Goal: Task Accomplishment & Management: Use online tool/utility

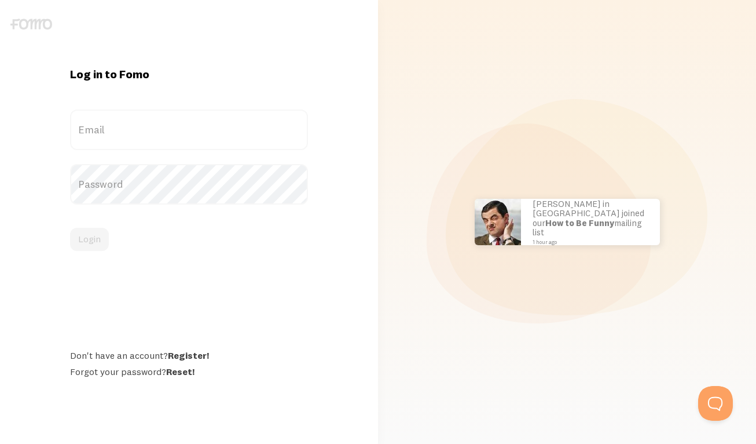
click at [137, 134] on label "Email" at bounding box center [189, 129] width 238 height 41
click at [137, 134] on input "Email" at bounding box center [189, 129] width 238 height 41
type input "assistant@leslievernick.com"
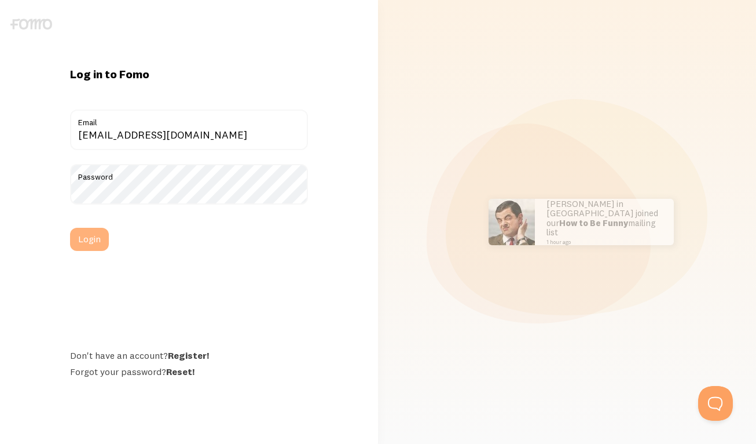
click at [104, 232] on button "Login" at bounding box center [89, 239] width 39 height 23
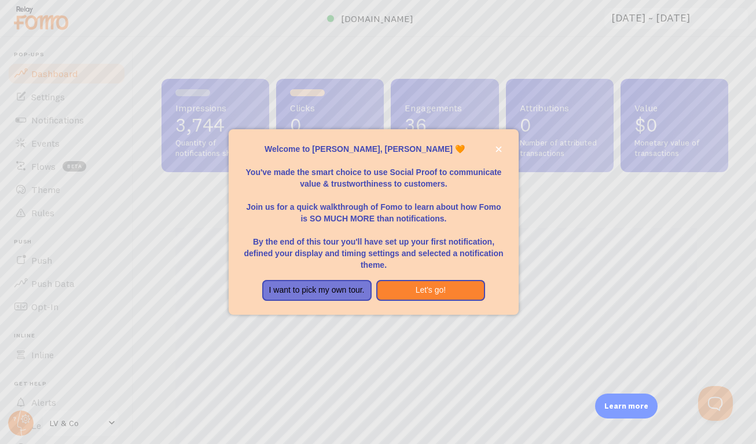
scroll to position [304, 558]
click at [499, 147] on icon "close," at bounding box center [499, 149] width 6 height 6
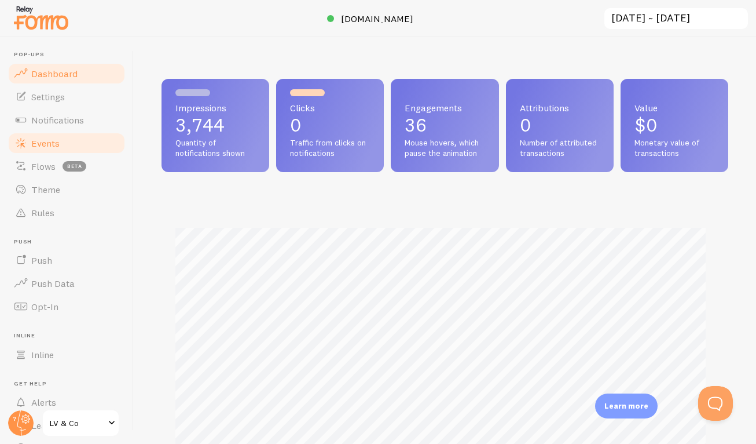
click at [70, 137] on link "Events" at bounding box center [66, 142] width 119 height 23
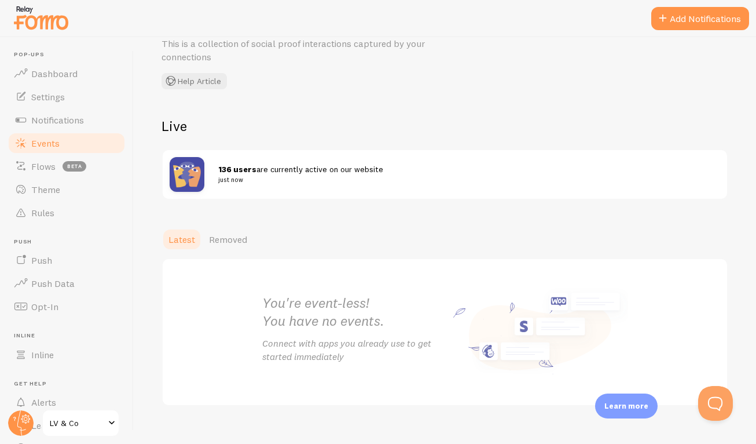
scroll to position [72, 0]
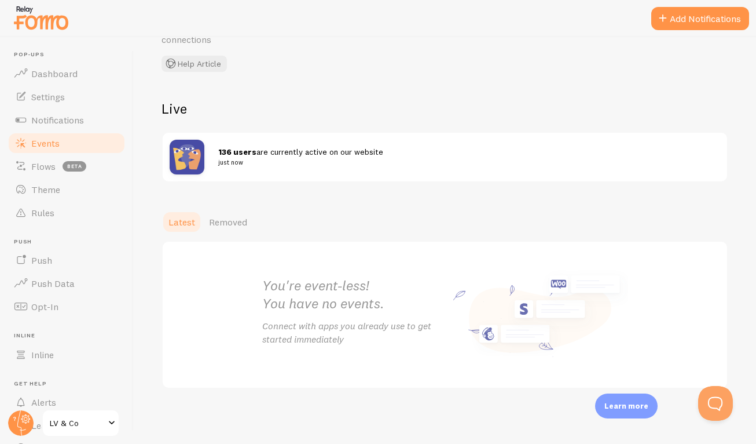
click at [282, 295] on h2 "You're event-less! You have no events." at bounding box center [353, 294] width 183 height 36
click at [253, 296] on div "You're event-less! You have no events. Connect with apps you already use to get…" at bounding box center [445, 315] width 394 height 146
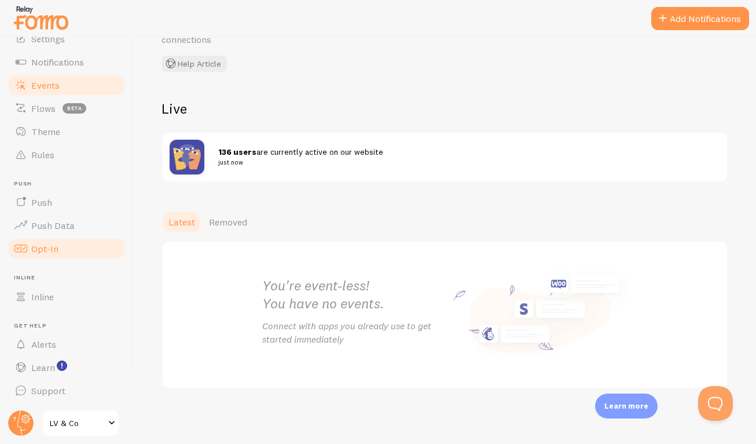
scroll to position [0, 0]
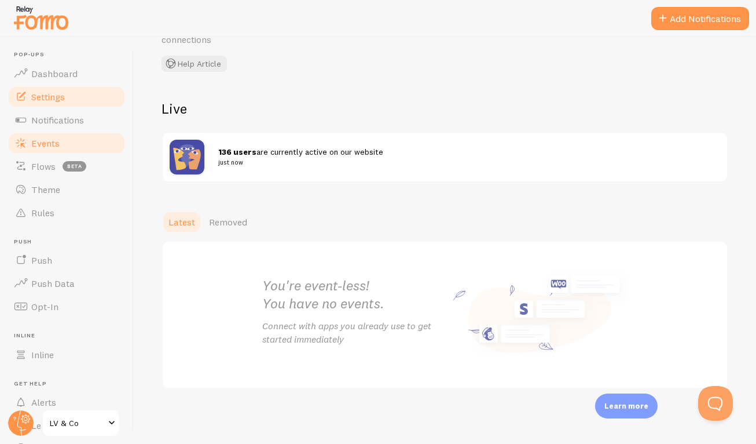
click at [63, 101] on span "Settings" at bounding box center [48, 97] width 34 height 12
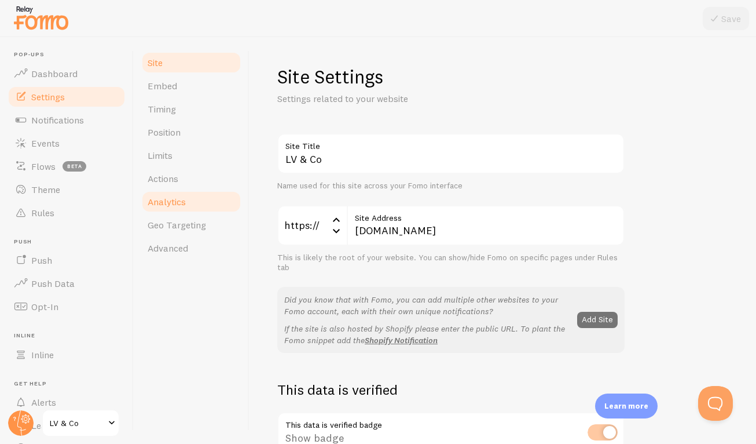
click at [177, 199] on span "Analytics" at bounding box center [167, 202] width 38 height 12
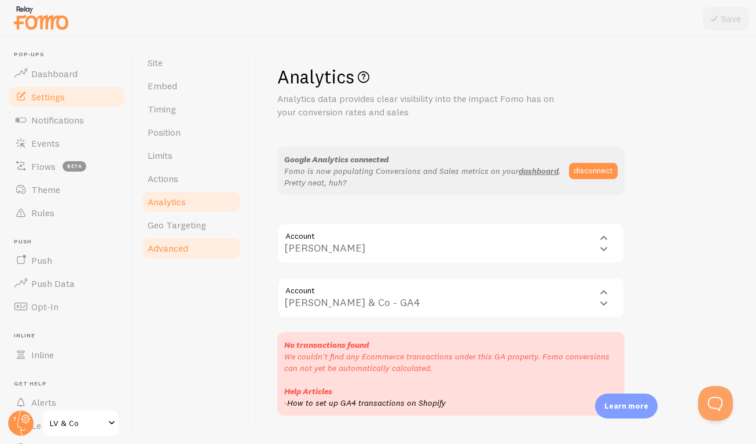
click at [174, 247] on span "Advanced" at bounding box center [168, 248] width 41 height 12
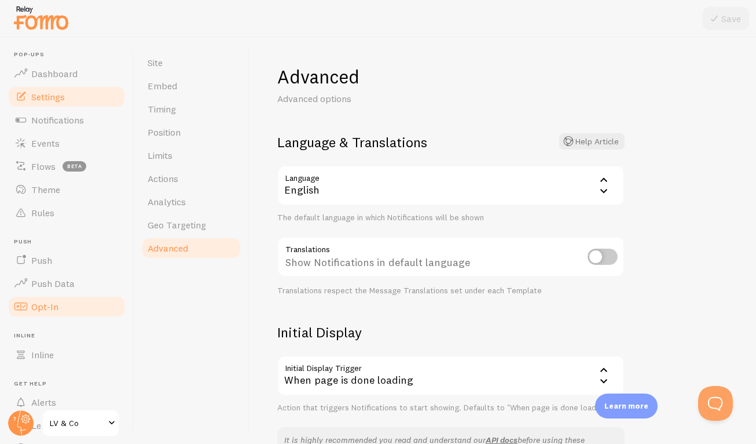
click at [56, 301] on span "Opt-In" at bounding box center [44, 307] width 27 height 12
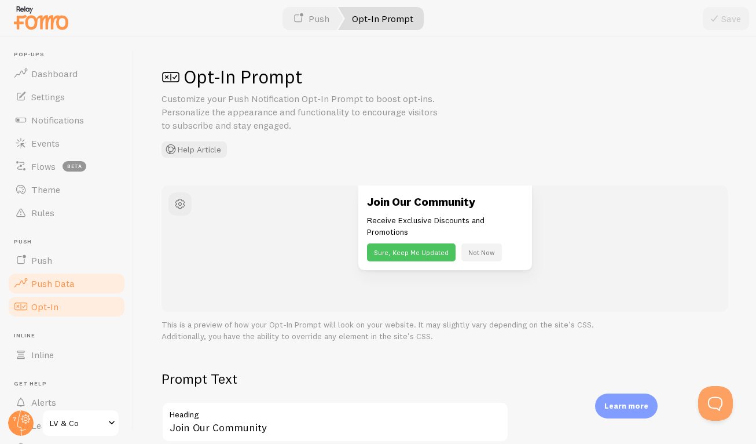
click at [64, 285] on span "Push Data" at bounding box center [52, 283] width 43 height 12
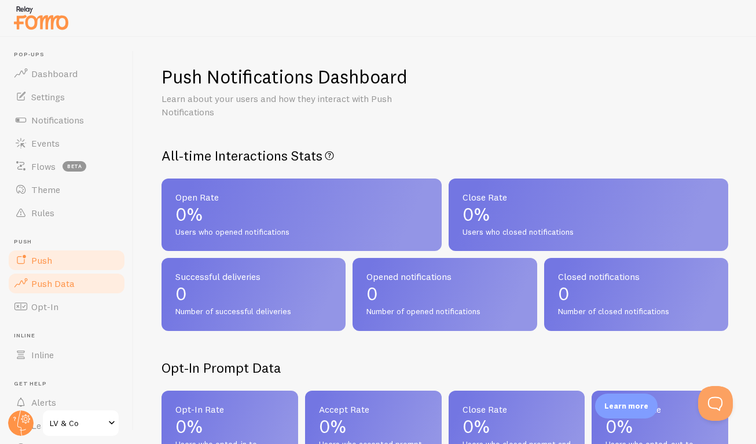
click at [57, 259] on link "Push" at bounding box center [66, 259] width 119 height 23
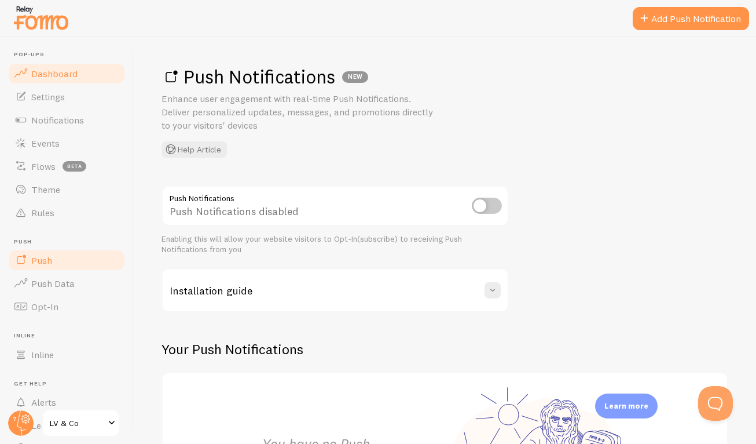
click at [72, 81] on link "Dashboard" at bounding box center [66, 73] width 119 height 23
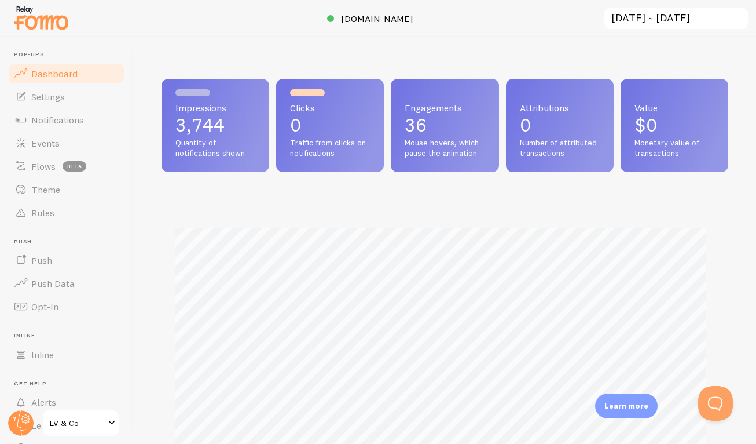
scroll to position [304, 558]
click at [72, 96] on link "Settings" at bounding box center [66, 96] width 119 height 23
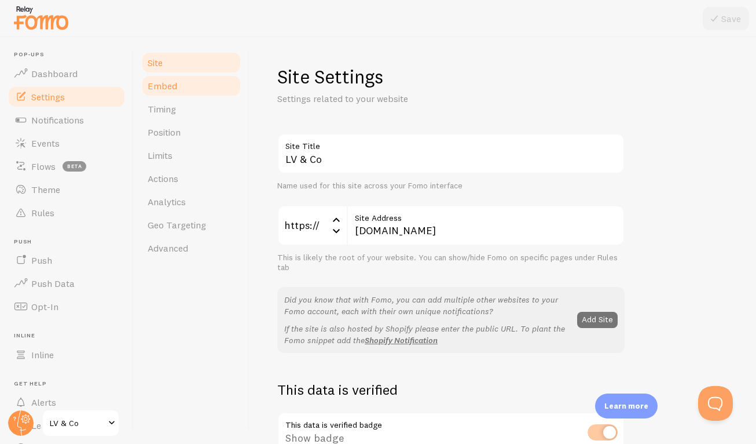
click at [182, 82] on link "Embed" at bounding box center [191, 85] width 101 height 23
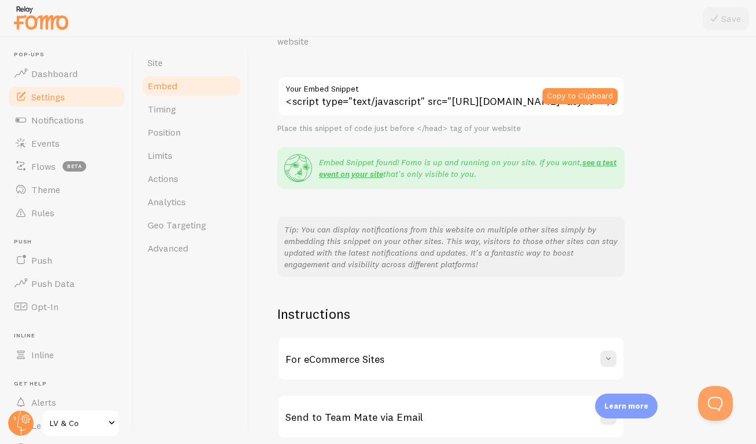
scroll to position [121, 0]
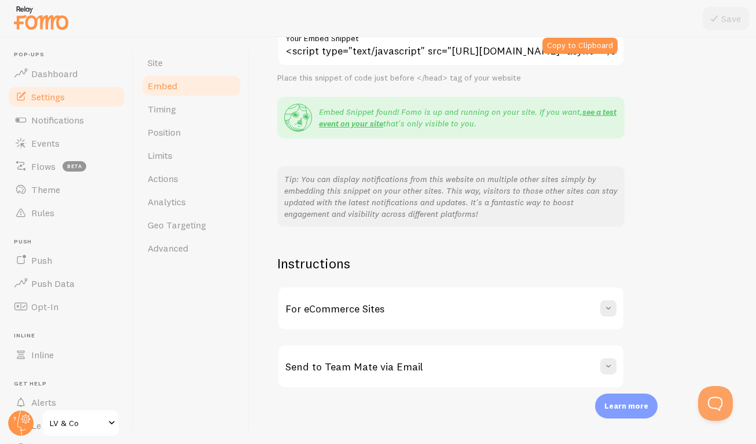
click at [481, 299] on div "For eCommerce Sites" at bounding box center [451, 308] width 345 height 42
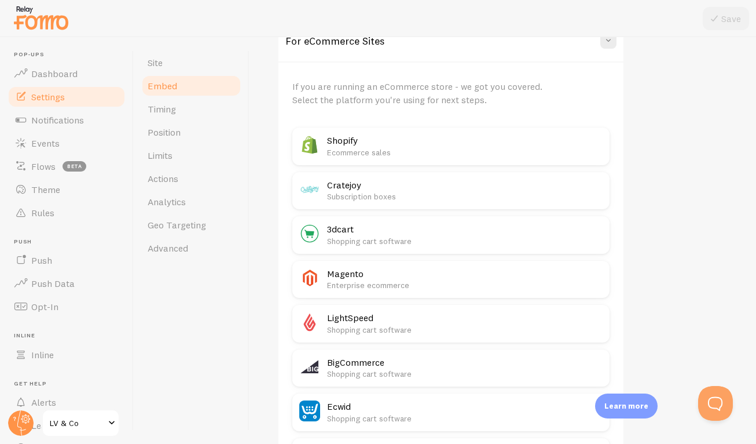
scroll to position [383, 0]
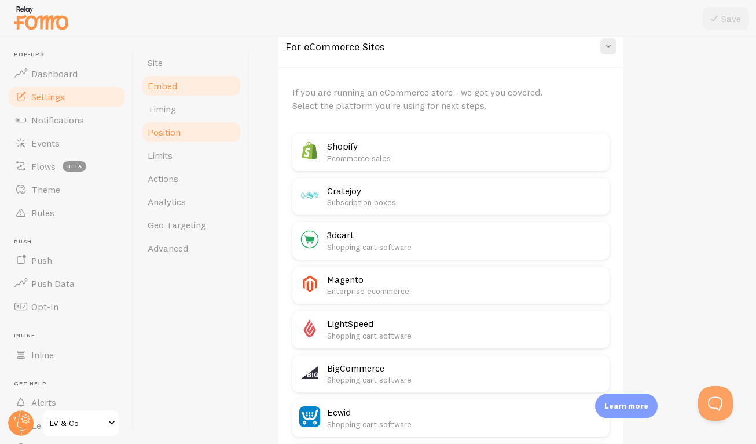
click at [179, 122] on link "Position" at bounding box center [191, 131] width 101 height 23
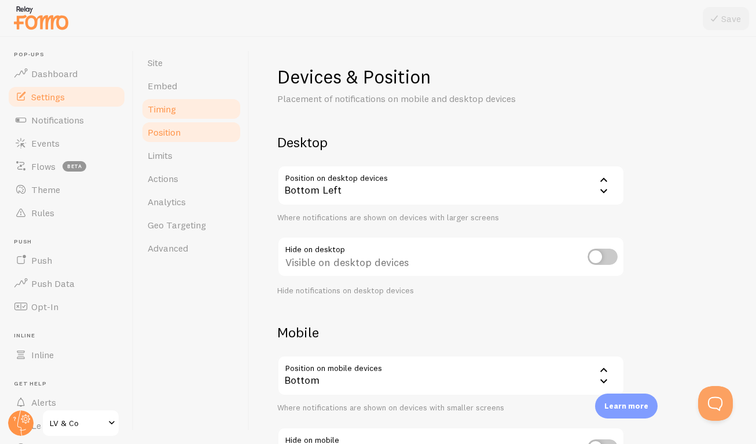
click at [178, 112] on link "Timing" at bounding box center [191, 108] width 101 height 23
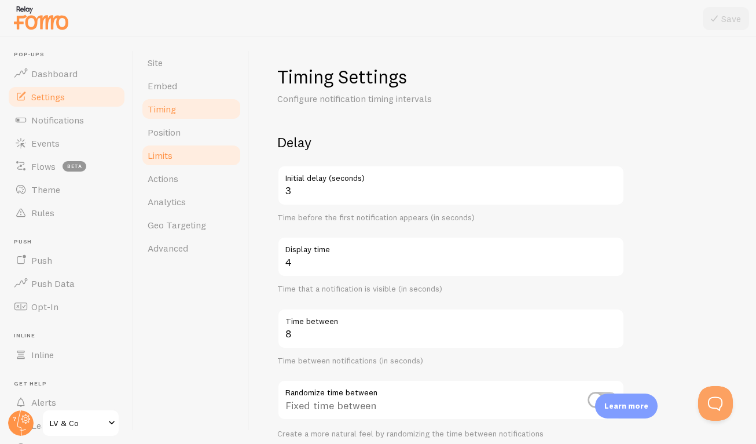
click at [177, 152] on link "Limits" at bounding box center [191, 155] width 101 height 23
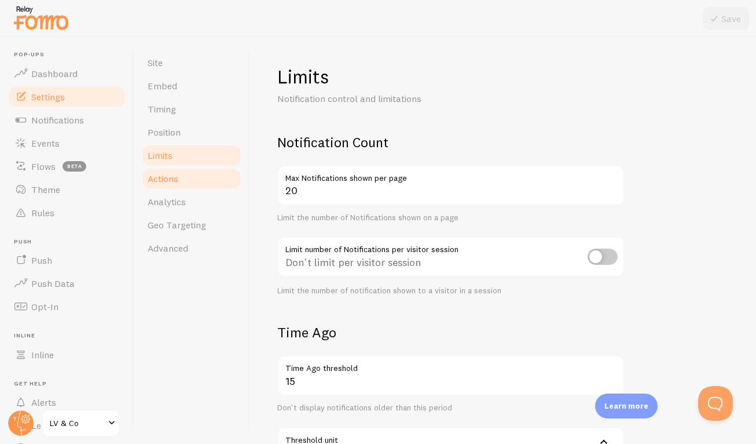
click at [177, 173] on span "Actions" at bounding box center [163, 179] width 31 height 12
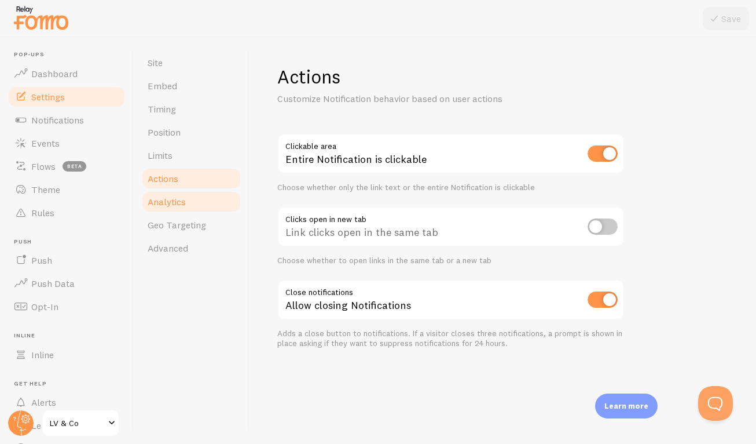
click at [174, 205] on span "Analytics" at bounding box center [167, 202] width 38 height 12
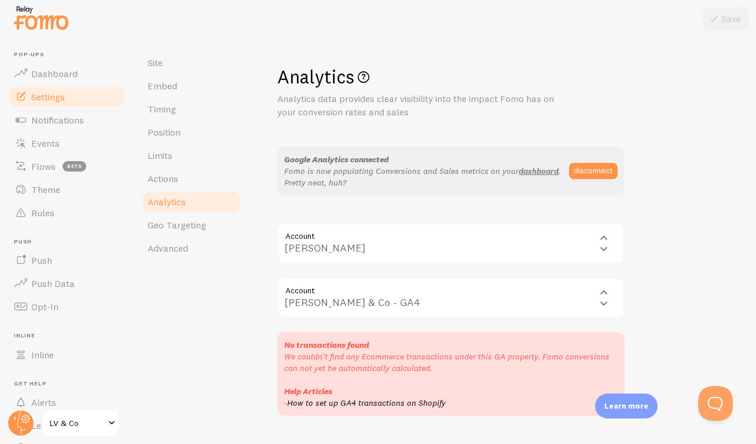
scroll to position [27, 0]
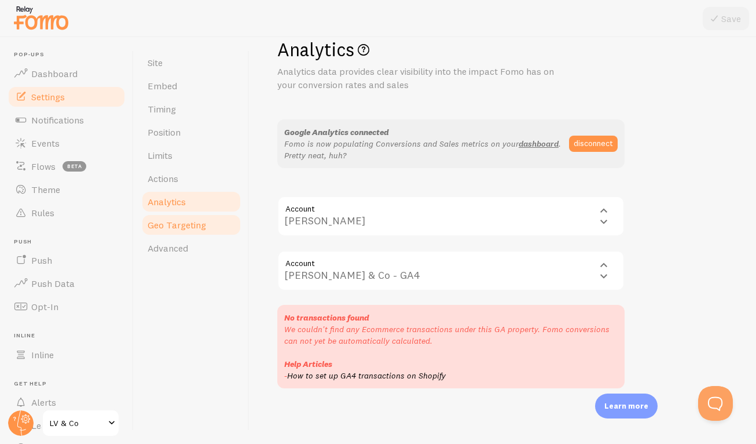
click at [176, 224] on span "Geo Targeting" at bounding box center [177, 225] width 58 height 12
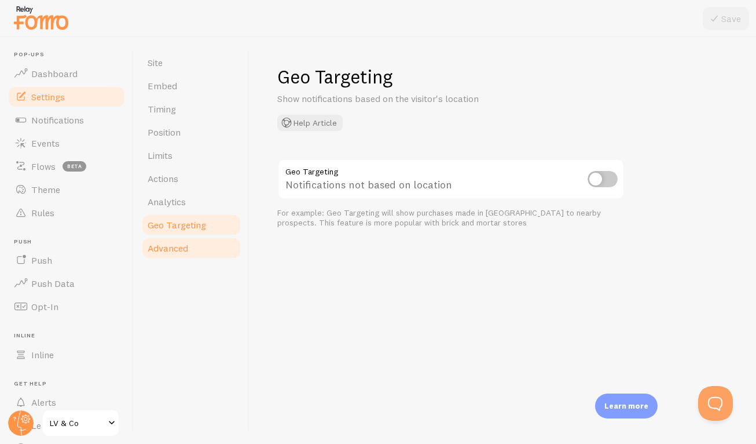
click at [175, 242] on link "Advanced" at bounding box center [191, 247] width 101 height 23
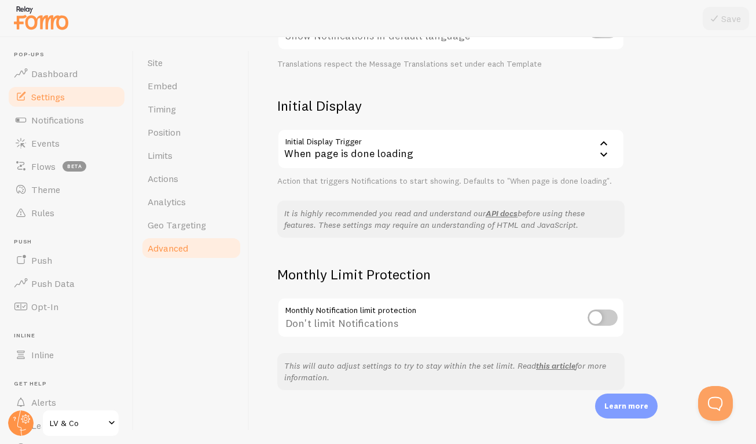
scroll to position [228, 0]
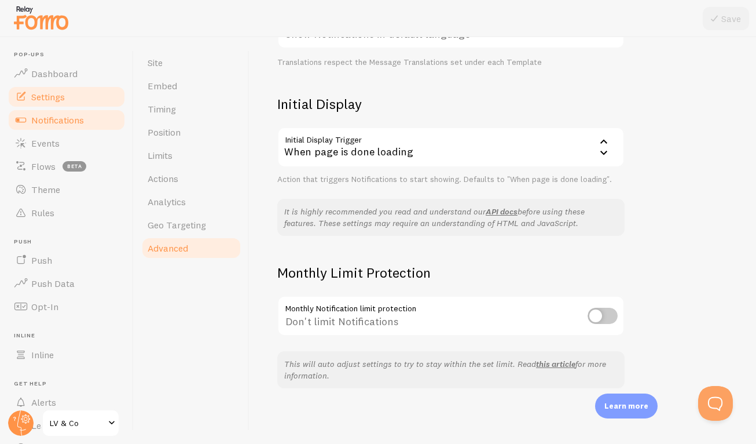
click at [80, 125] on link "Notifications" at bounding box center [66, 119] width 119 height 23
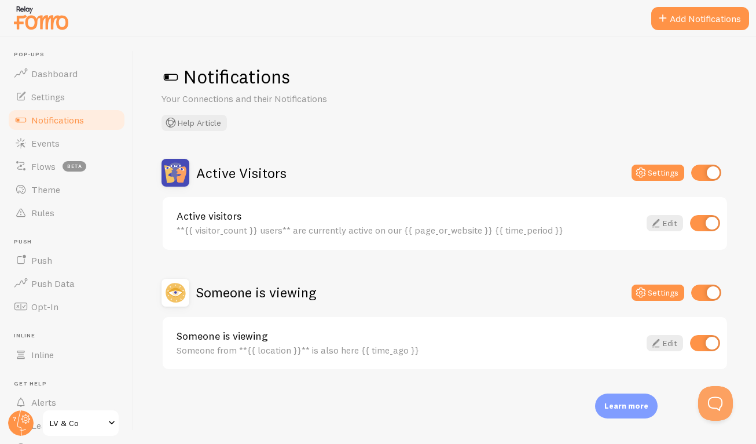
click at [699, 292] on input "checkbox" at bounding box center [707, 292] width 30 height 16
checkbox input "false"
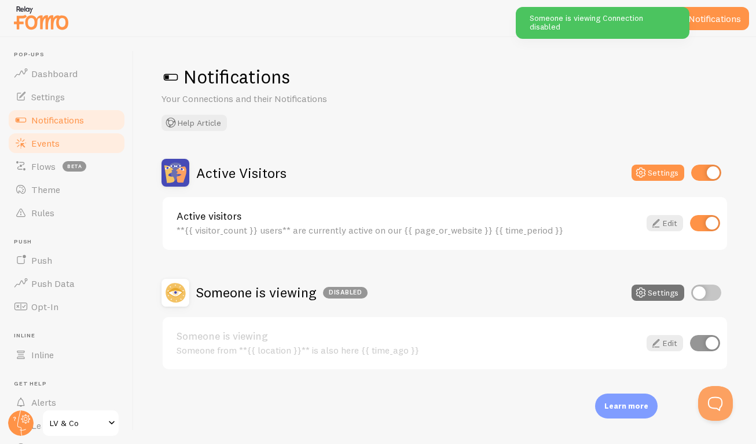
click at [93, 137] on link "Events" at bounding box center [66, 142] width 119 height 23
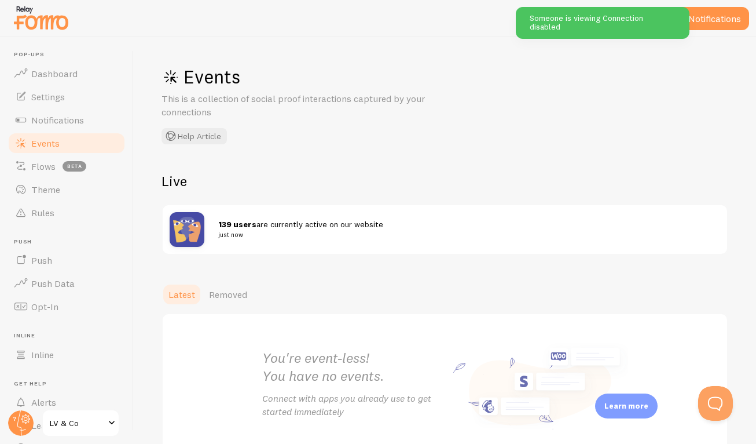
scroll to position [72, 0]
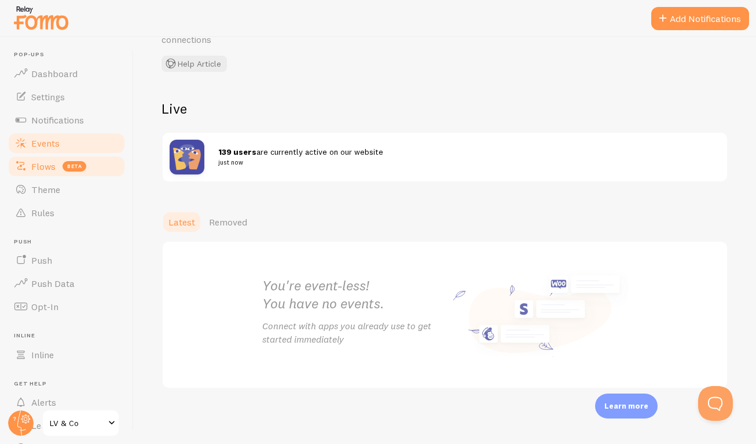
click at [67, 166] on span "beta" at bounding box center [75, 166] width 24 height 10
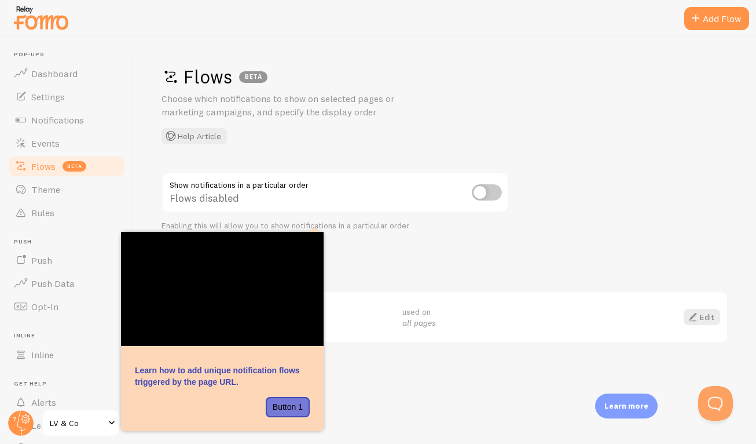
click at [471, 127] on div "Flows BETA Choose which notifications to show on selected pages or marketing ca…" at bounding box center [445, 104] width 567 height 79
click at [64, 187] on link "Theme" at bounding box center [66, 189] width 119 height 23
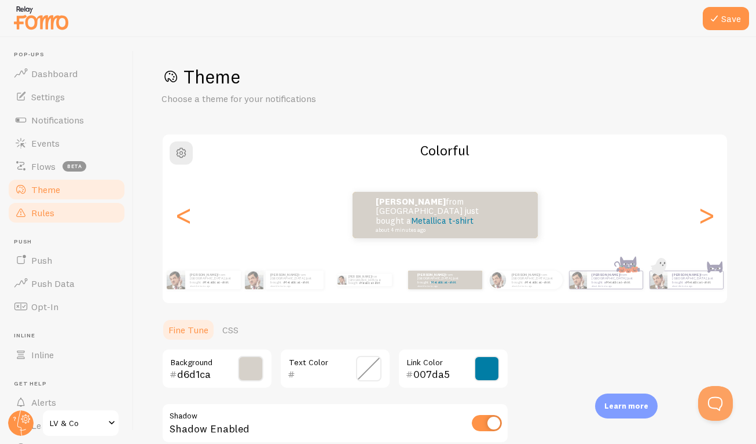
click at [56, 207] on link "Rules" at bounding box center [66, 212] width 119 height 23
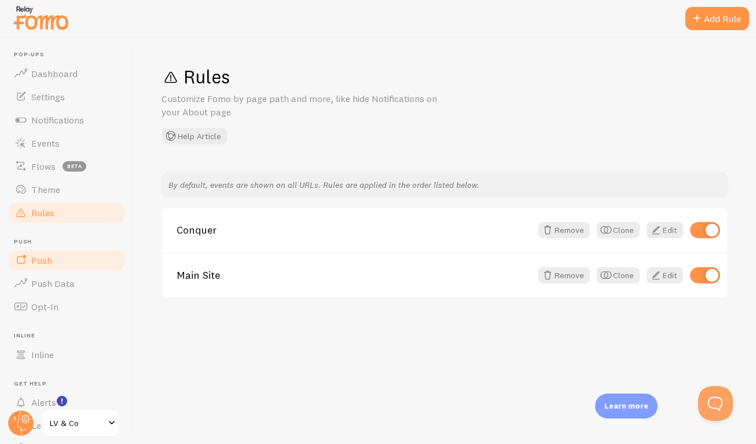
scroll to position [58, 0]
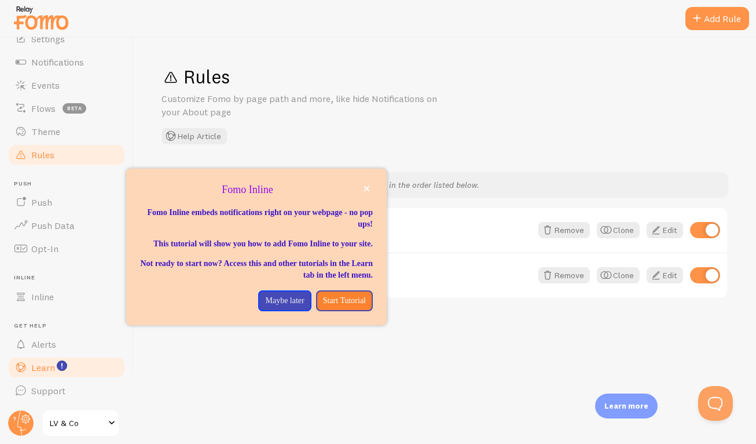
click at [41, 375] on link "Learn" at bounding box center [66, 367] width 119 height 23
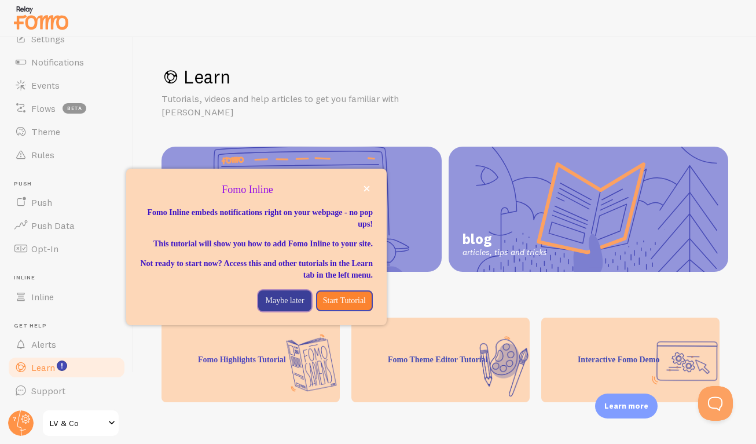
click at [268, 306] on p "Maybe later" at bounding box center [284, 301] width 39 height 12
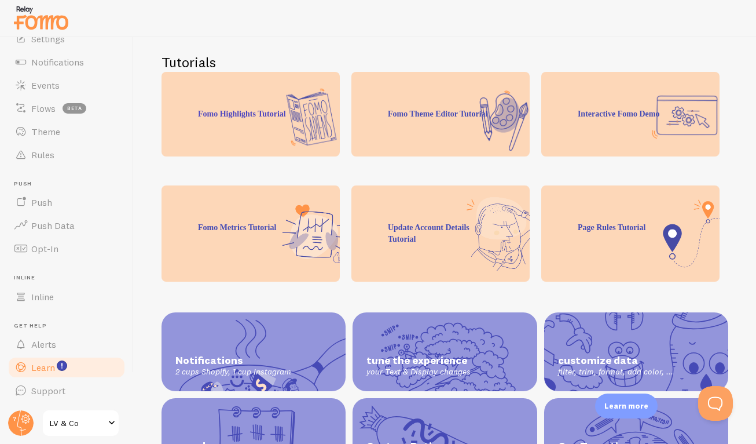
scroll to position [308, 0]
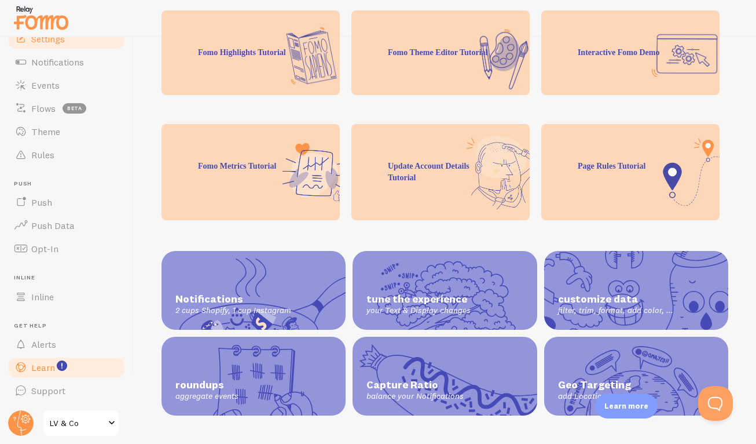
click at [59, 40] on span "Settings" at bounding box center [48, 39] width 34 height 12
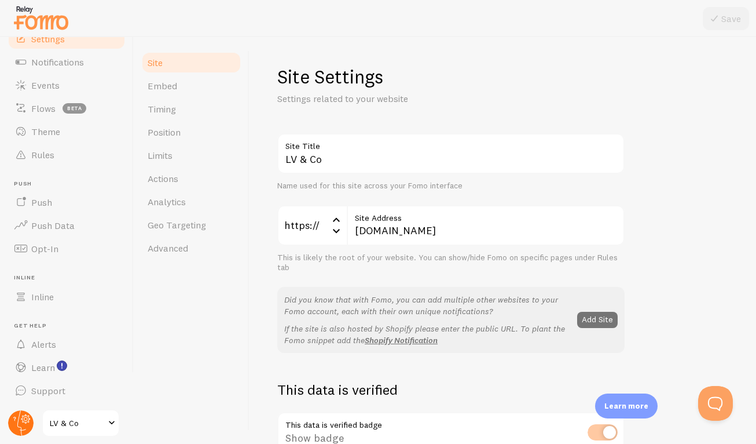
click at [20, 422] on circle at bounding box center [20, 422] width 25 height 25
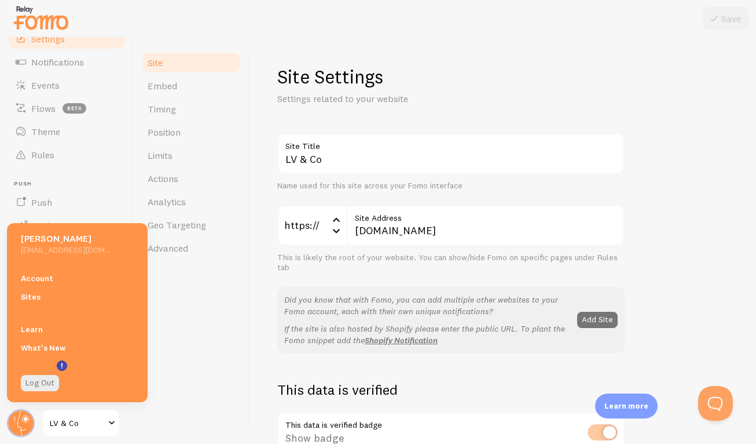
click at [60, 422] on span "LV & Co" at bounding box center [77, 423] width 55 height 14
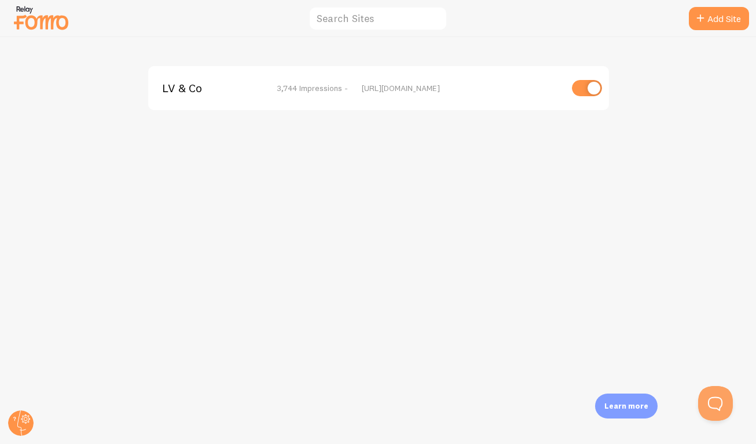
click at [200, 89] on span "LV & Co" at bounding box center [208, 88] width 93 height 10
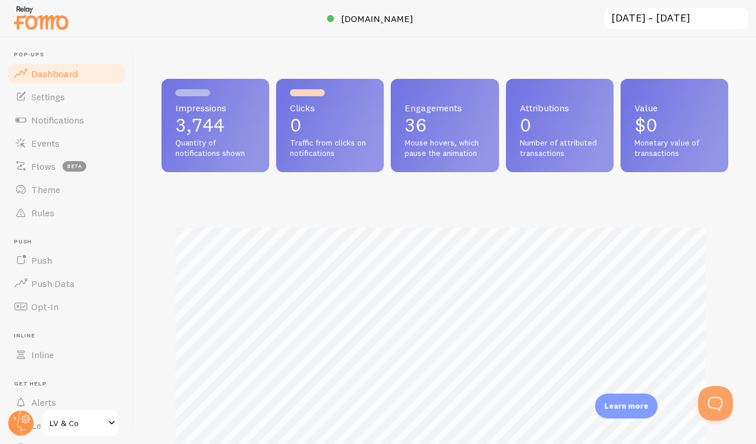
scroll to position [304, 558]
click at [24, 420] on circle at bounding box center [20, 422] width 25 height 25
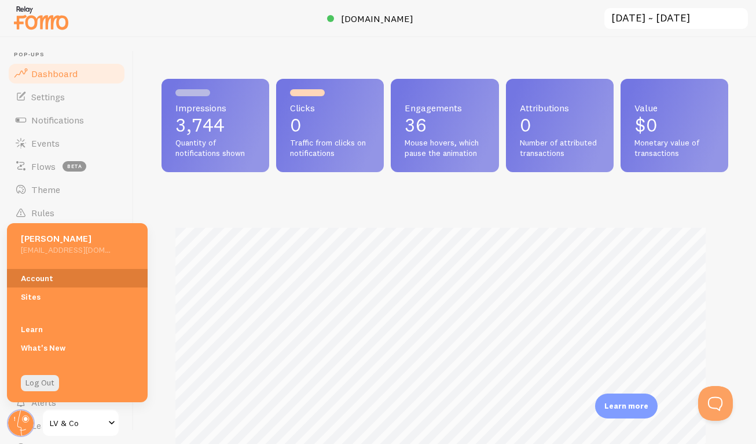
click at [52, 279] on link "Account" at bounding box center [77, 278] width 141 height 19
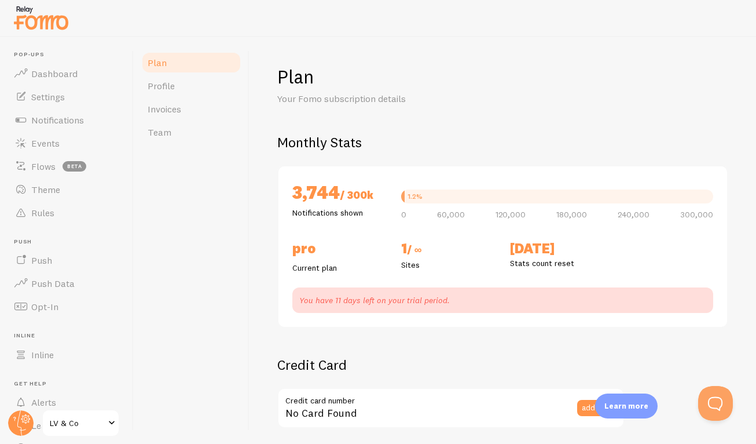
checkbox input "true"
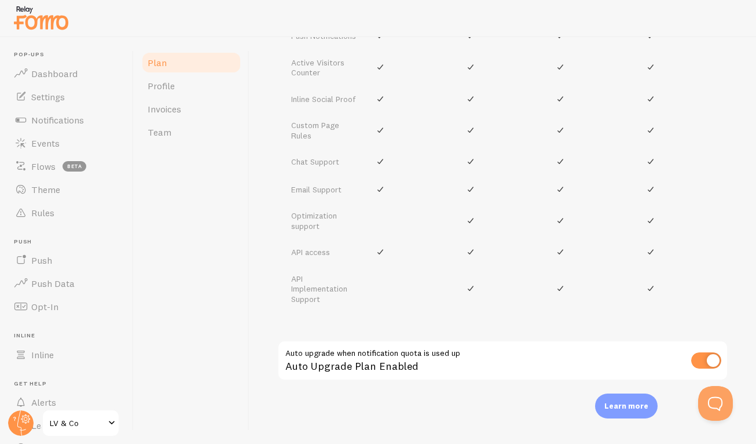
scroll to position [685, 0]
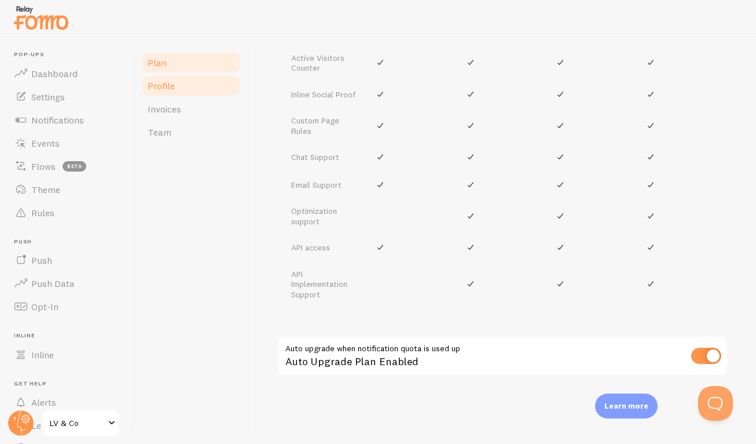
click at [171, 92] on link "Profile" at bounding box center [191, 85] width 101 height 23
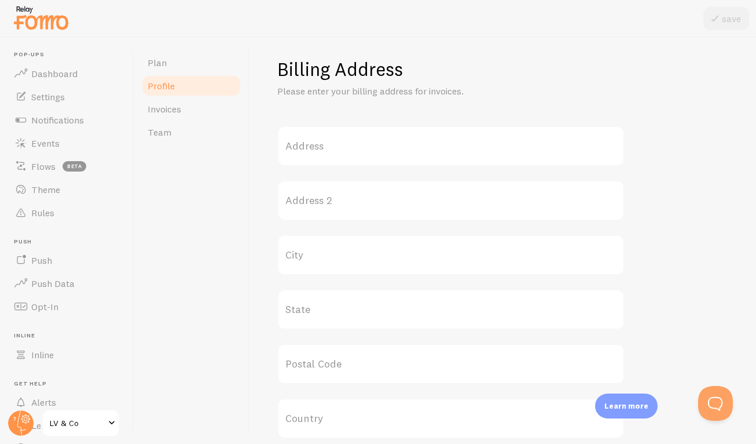
scroll to position [328, 0]
click at [185, 119] on link "Invoices" at bounding box center [191, 108] width 101 height 23
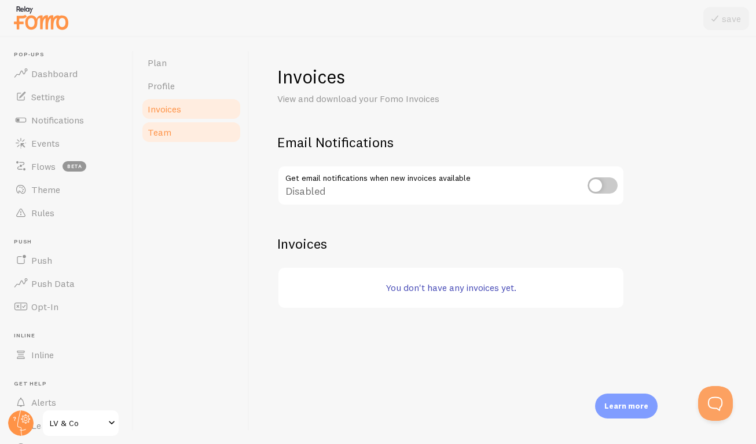
click at [184, 138] on link "Team" at bounding box center [191, 131] width 101 height 23
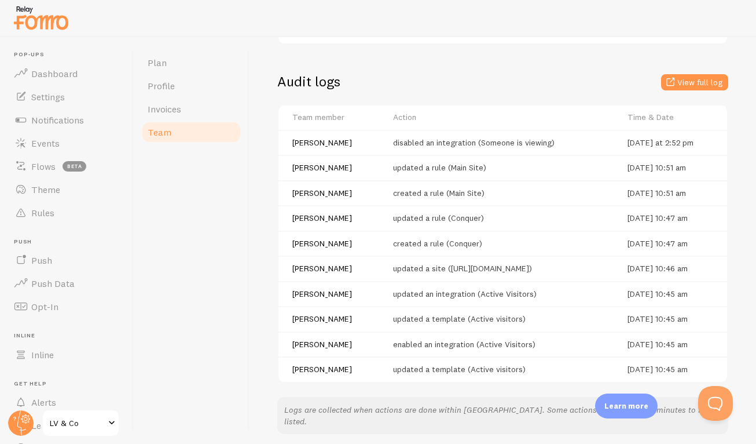
scroll to position [303, 0]
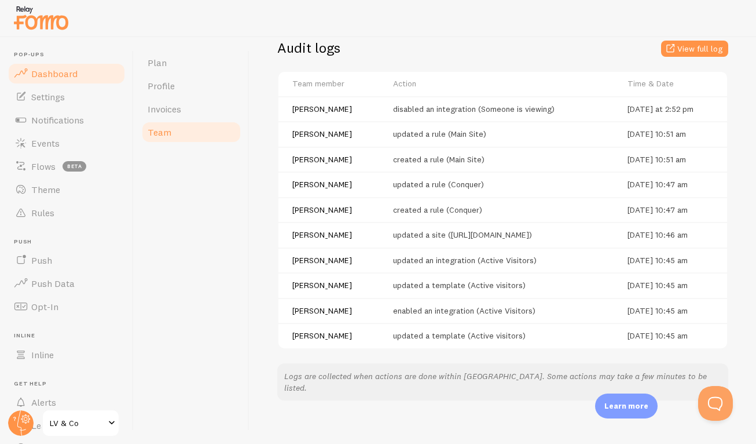
click at [52, 75] on span "Dashboard" at bounding box center [54, 74] width 46 height 12
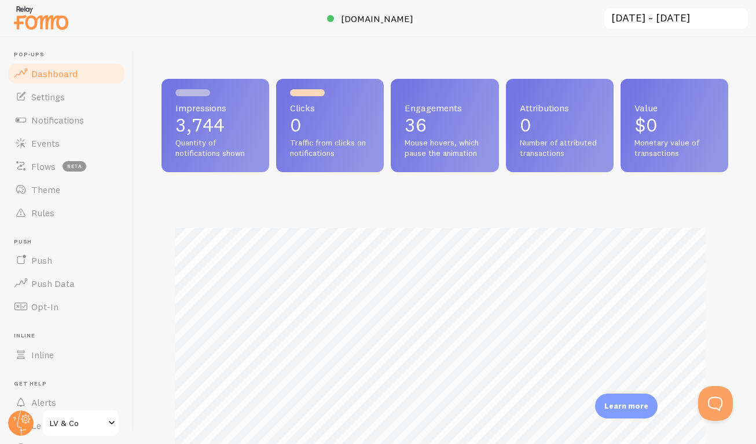
scroll to position [204, 0]
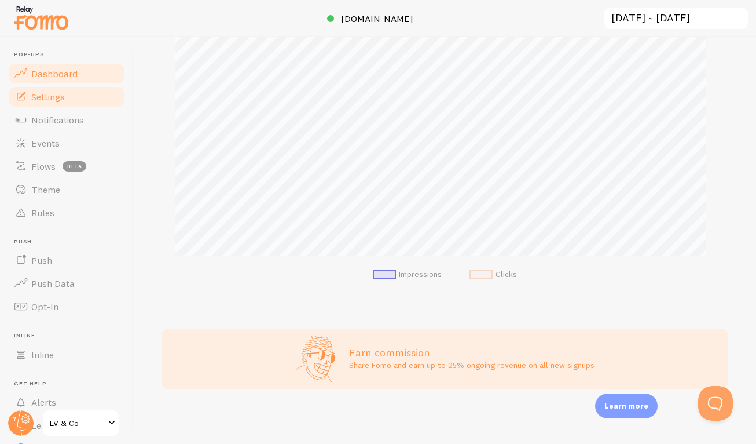
click at [36, 97] on span "Settings" at bounding box center [48, 97] width 34 height 12
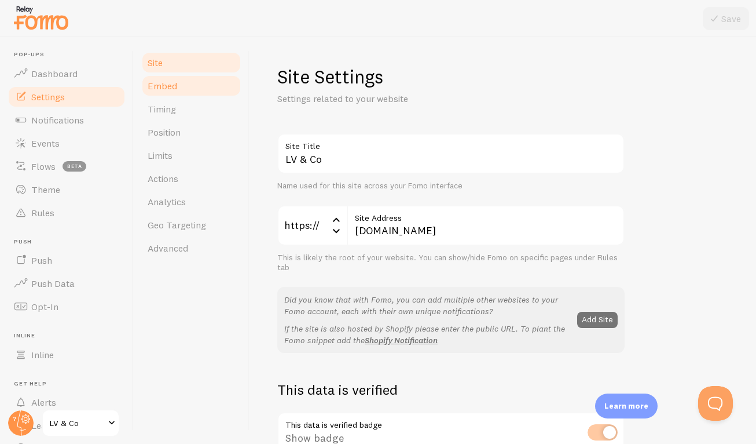
click at [180, 86] on link "Embed" at bounding box center [191, 85] width 101 height 23
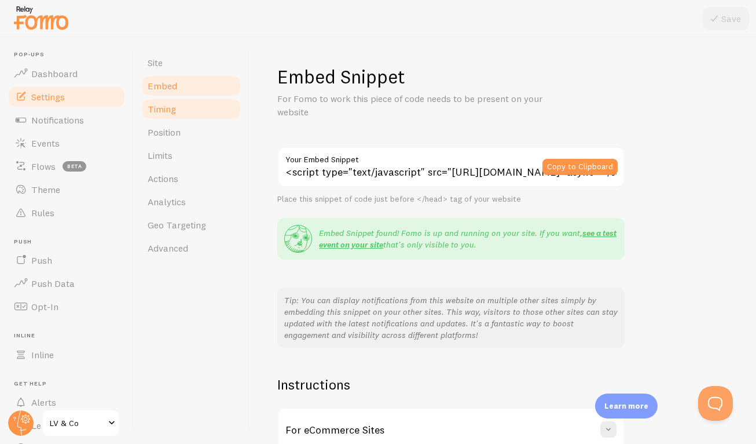
click at [182, 102] on link "Timing" at bounding box center [191, 108] width 101 height 23
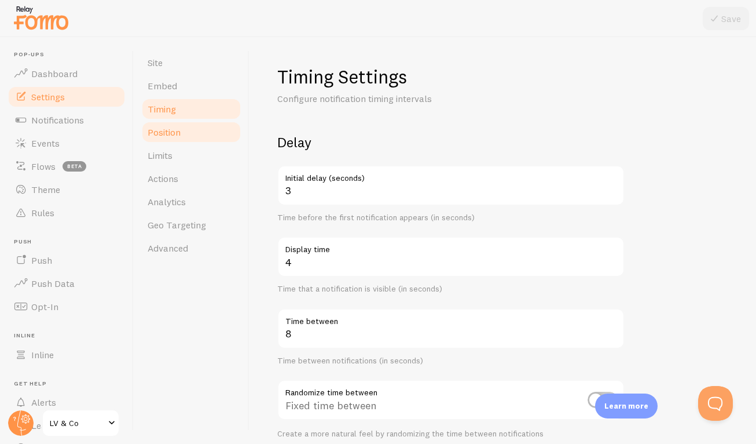
click at [181, 122] on link "Position" at bounding box center [191, 131] width 101 height 23
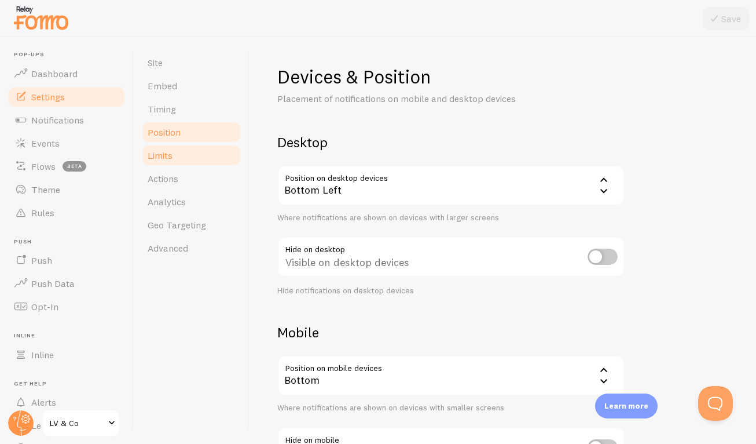
click at [178, 158] on link "Limits" at bounding box center [191, 155] width 101 height 23
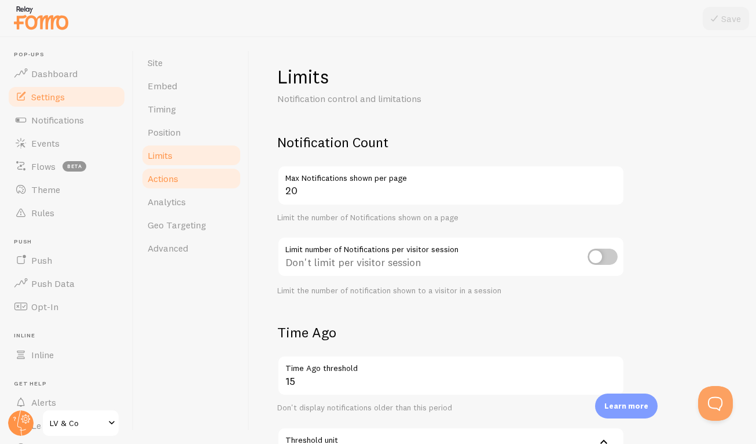
click at [176, 188] on link "Actions" at bounding box center [191, 178] width 101 height 23
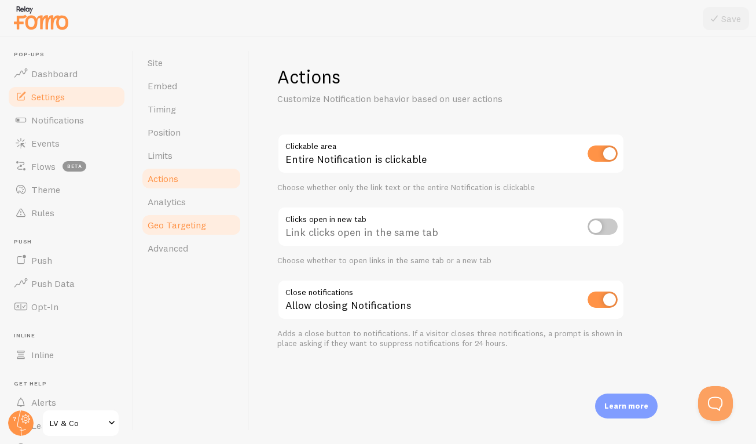
click at [172, 214] on link "Geo Targeting" at bounding box center [191, 224] width 101 height 23
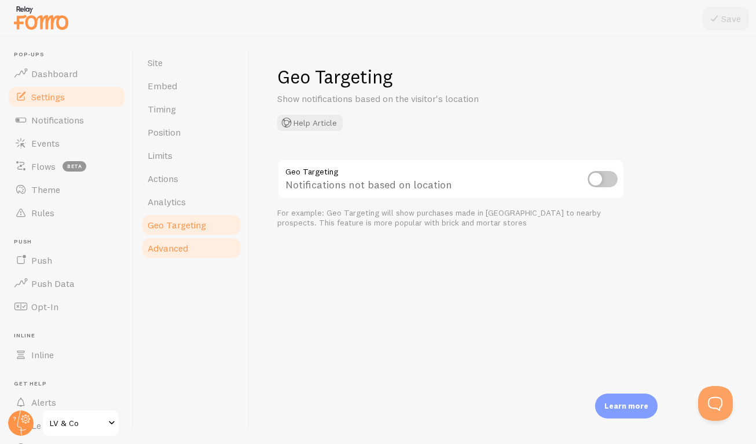
click at [167, 246] on span "Advanced" at bounding box center [168, 248] width 41 height 12
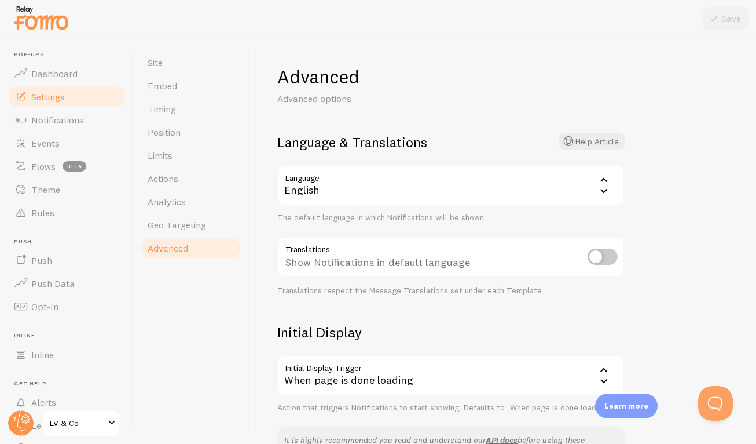
click at [36, 340] on li "Inline Inline" at bounding box center [66, 349] width 119 height 34
click at [36, 349] on span "Inline" at bounding box center [42, 355] width 23 height 12
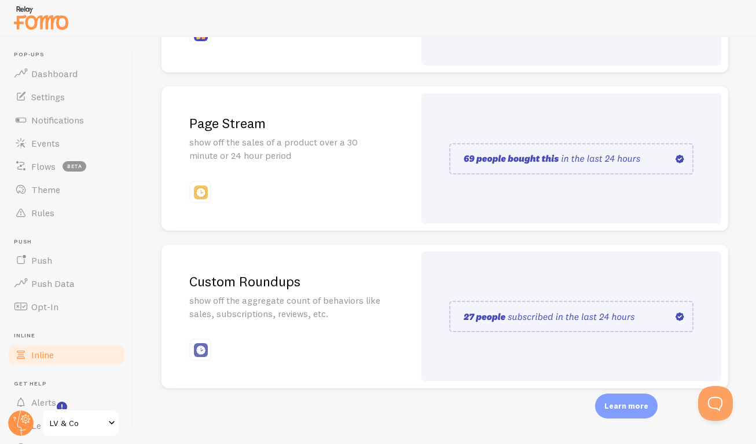
scroll to position [58, 0]
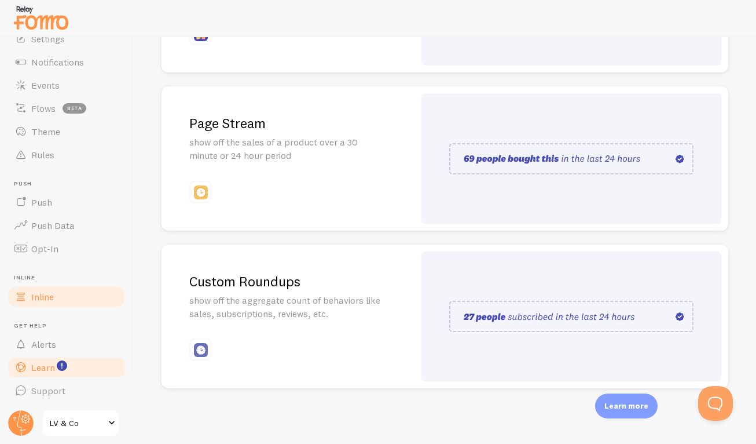
click at [78, 365] on link "Learn" at bounding box center [66, 367] width 119 height 23
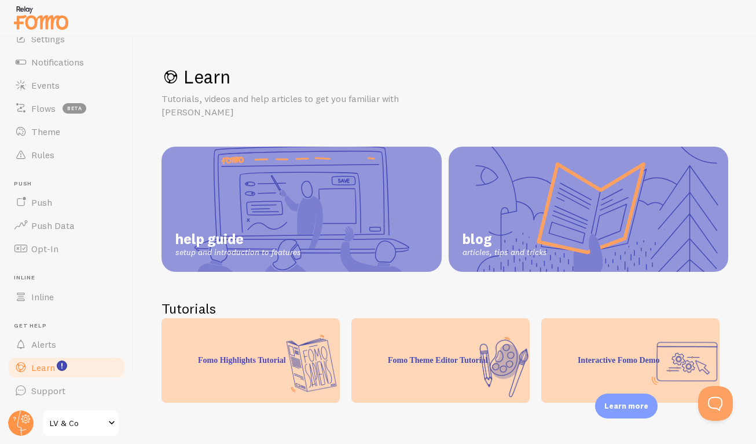
click at [297, 247] on span "setup and introduction to features" at bounding box center [238, 252] width 126 height 10
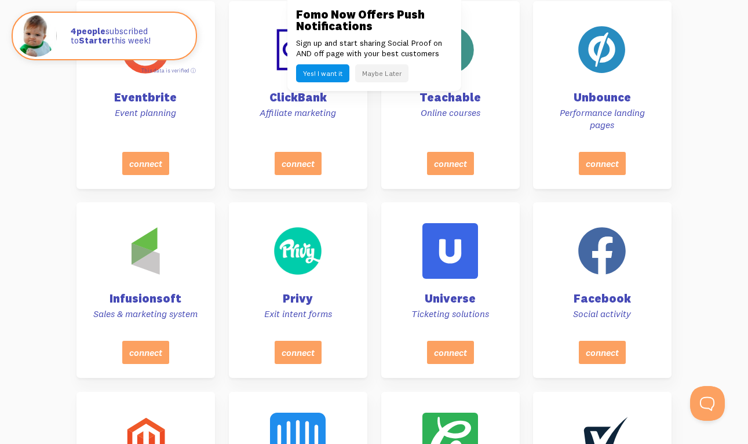
scroll to position [1613, 0]
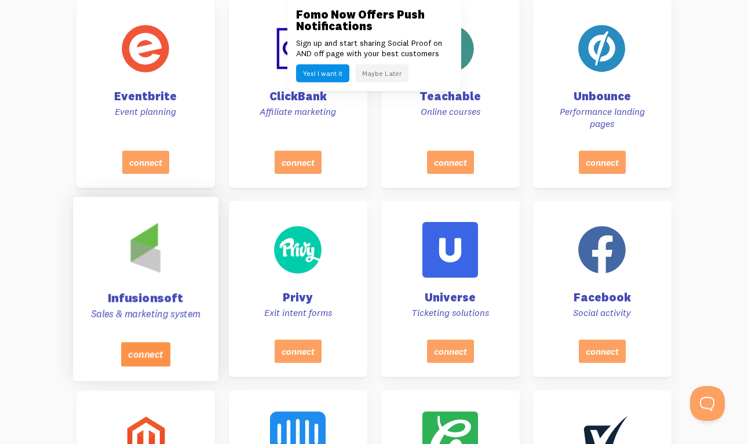
click at [155, 343] on button "connect" at bounding box center [145, 354] width 49 height 24
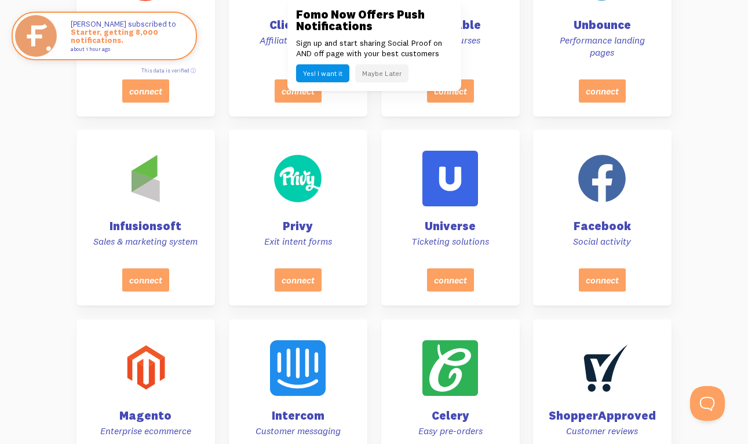
scroll to position [1684, 0]
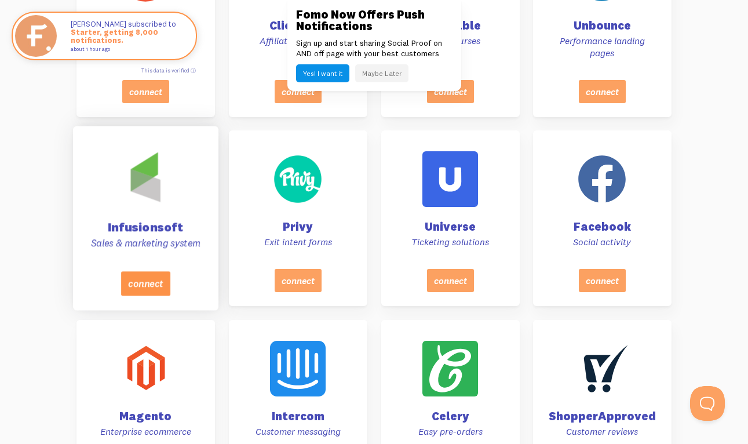
click at [151, 275] on button "connect" at bounding box center [145, 283] width 49 height 24
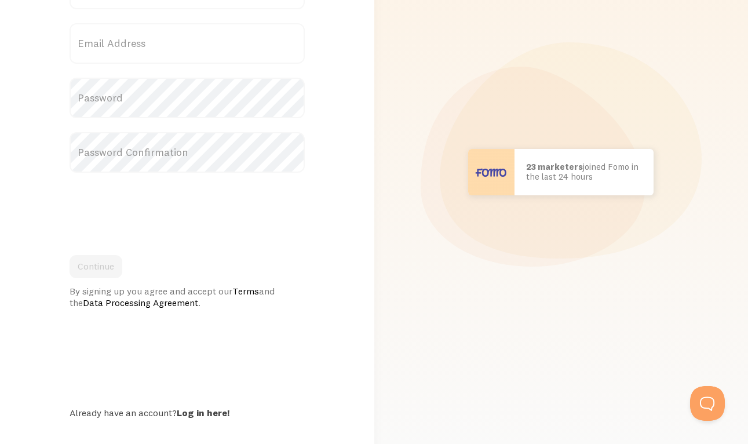
scroll to position [134, 0]
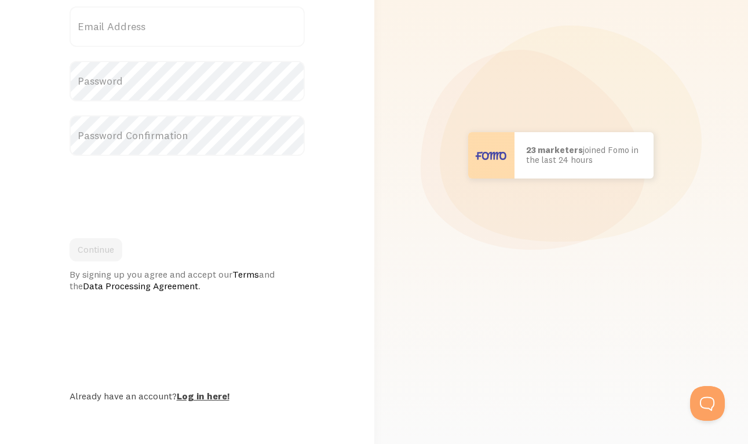
click at [197, 395] on link "Log in here!" at bounding box center [203, 396] width 53 height 12
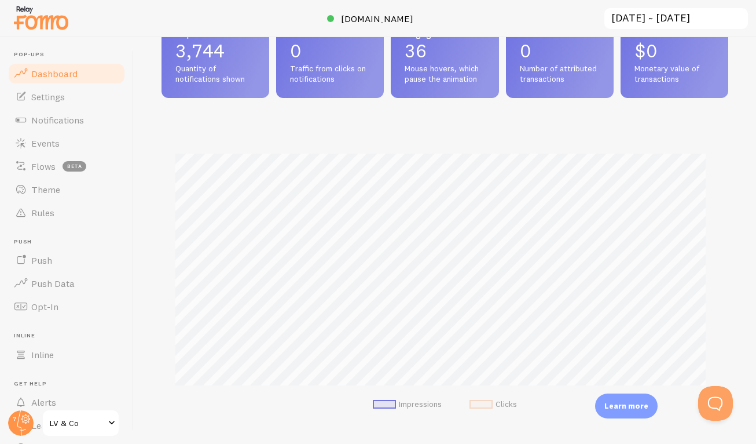
scroll to position [204, 0]
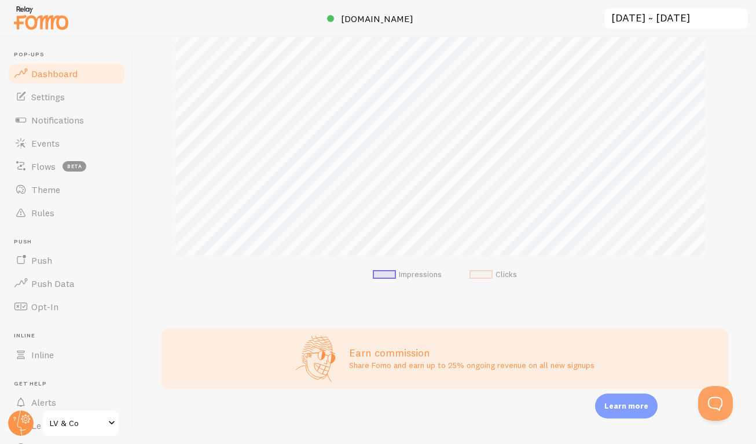
click at [631, 414] on div "Learn more" at bounding box center [626, 405] width 63 height 25
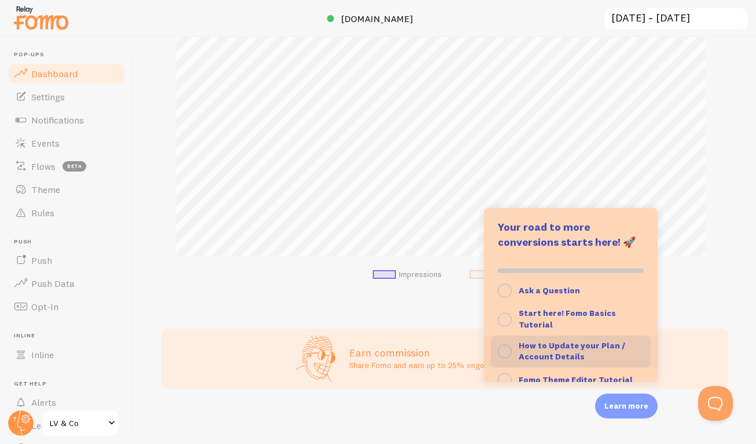
scroll to position [0, 0]
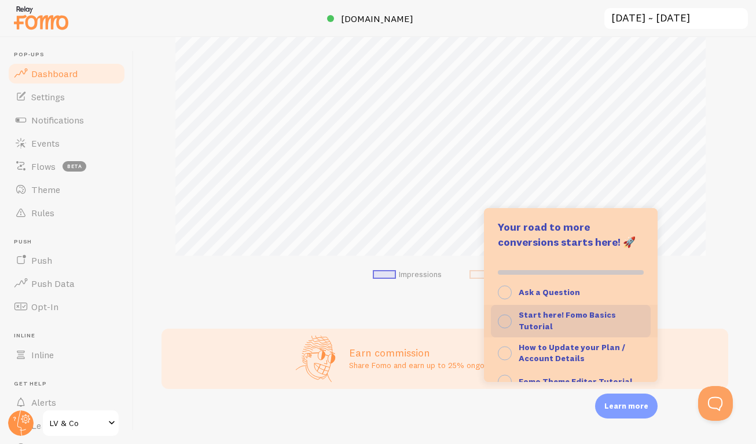
click at [591, 314] on strong "Start here! Fomo Basics Tutorial" at bounding box center [567, 320] width 97 height 22
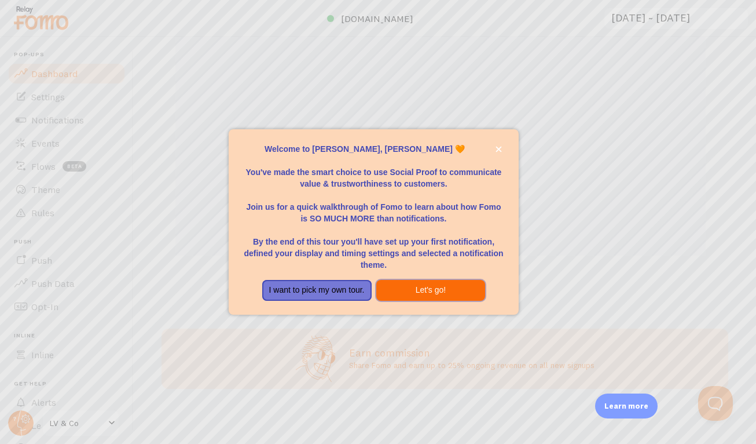
click at [397, 291] on button "Let's go!" at bounding box center [430, 290] width 109 height 21
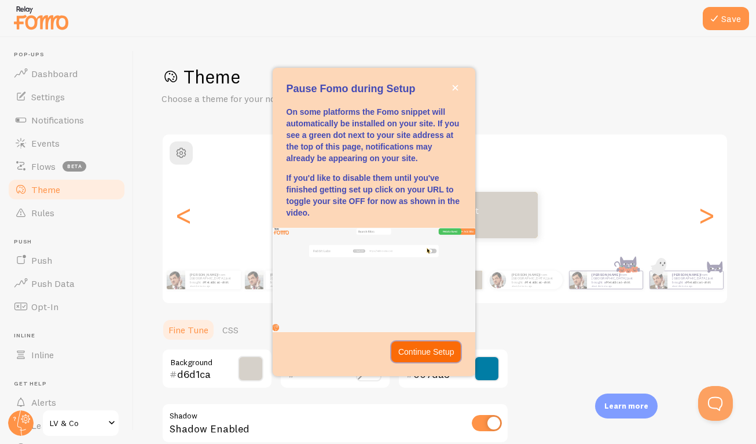
click at [409, 358] on button "Continue Setup" at bounding box center [427, 351] width 70 height 21
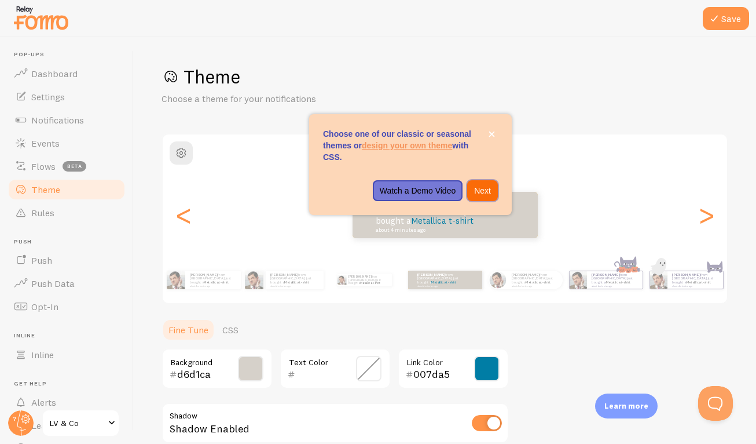
click at [480, 193] on p "Next" at bounding box center [482, 191] width 17 height 12
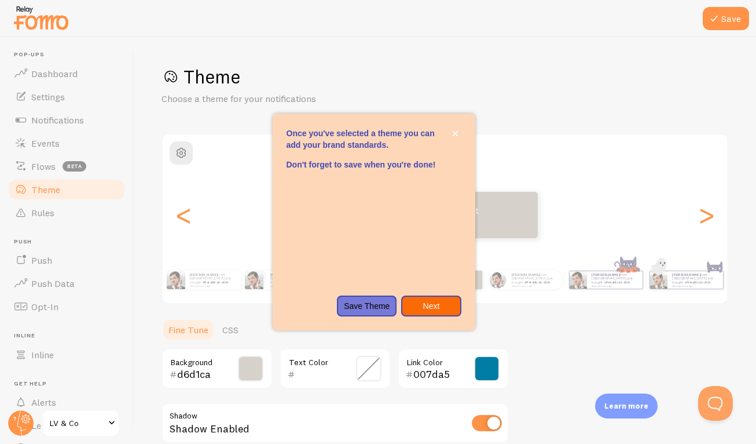
click at [451, 305] on p "Next" at bounding box center [431, 306] width 46 height 12
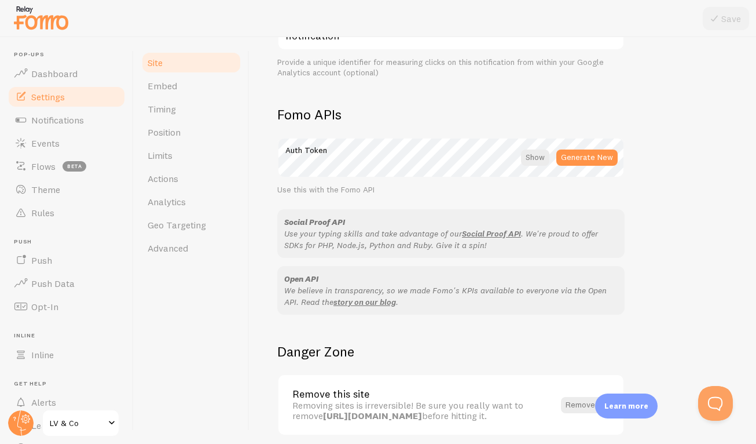
scroll to position [650, 0]
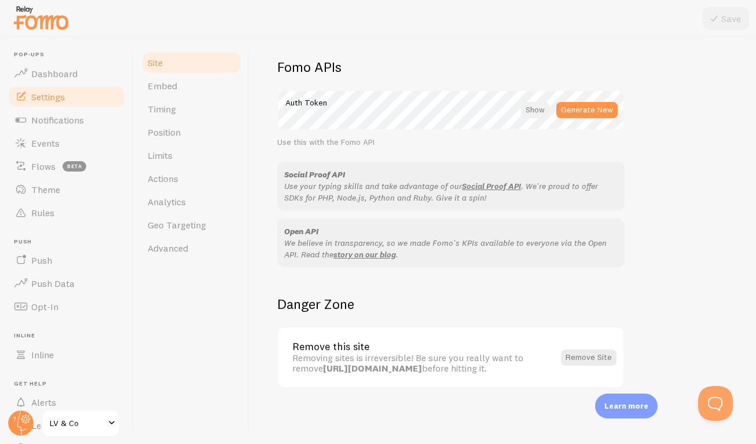
click at [532, 114] on div at bounding box center [535, 110] width 28 height 16
click at [195, 95] on link "Embed" at bounding box center [191, 85] width 101 height 23
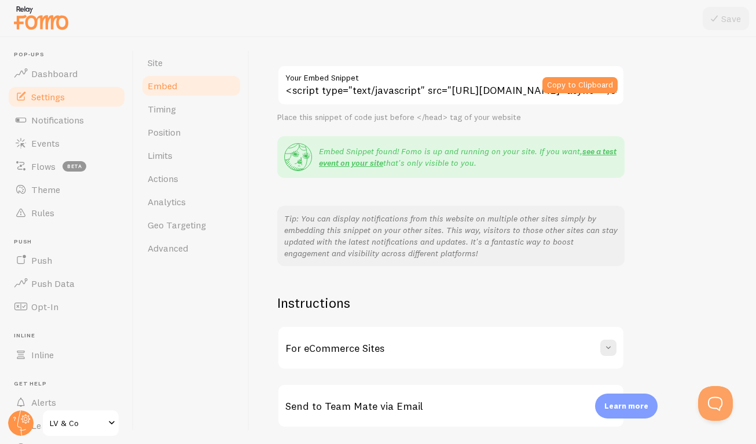
scroll to position [121, 0]
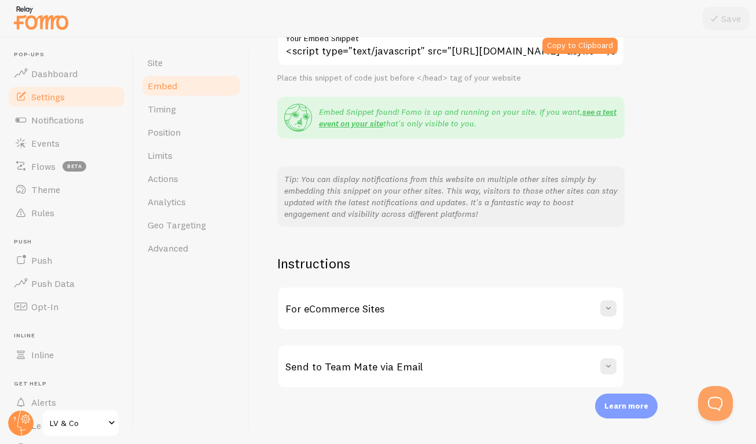
click at [313, 317] on div "For eCommerce Sites" at bounding box center [451, 308] width 345 height 42
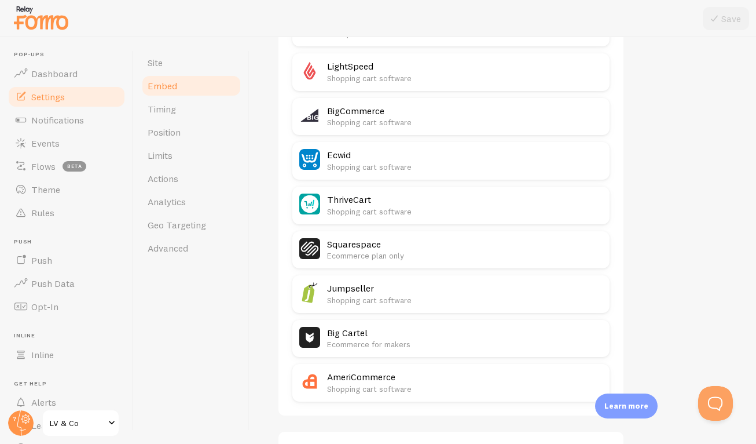
scroll to position [726, 0]
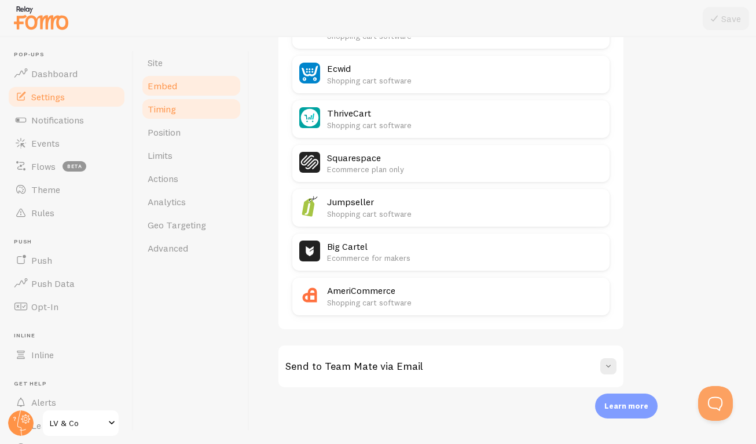
click at [174, 105] on span "Timing" at bounding box center [162, 109] width 28 height 12
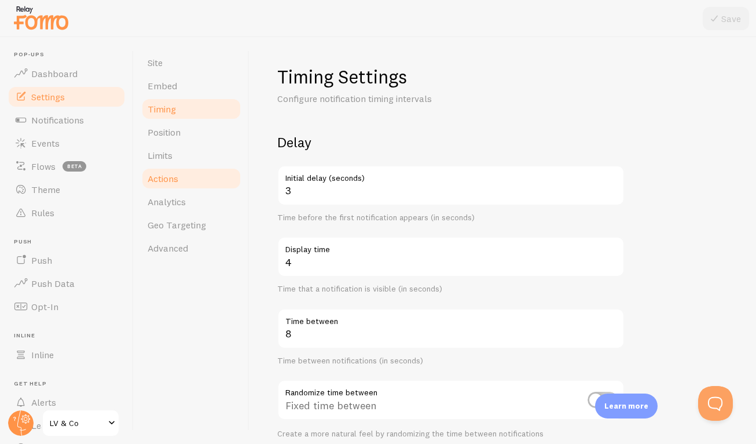
click at [196, 187] on link "Actions" at bounding box center [191, 178] width 101 height 23
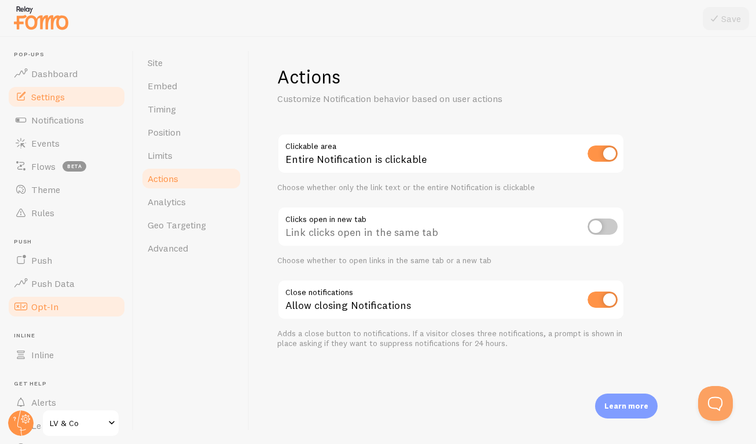
click at [75, 298] on link "Opt-In" at bounding box center [66, 306] width 119 height 23
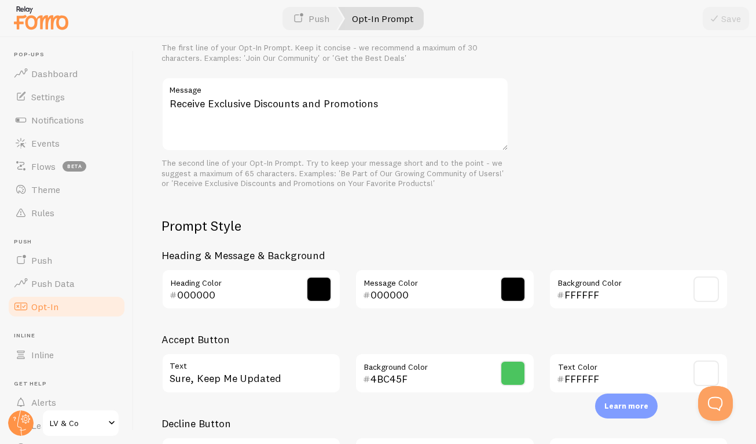
scroll to position [504, 0]
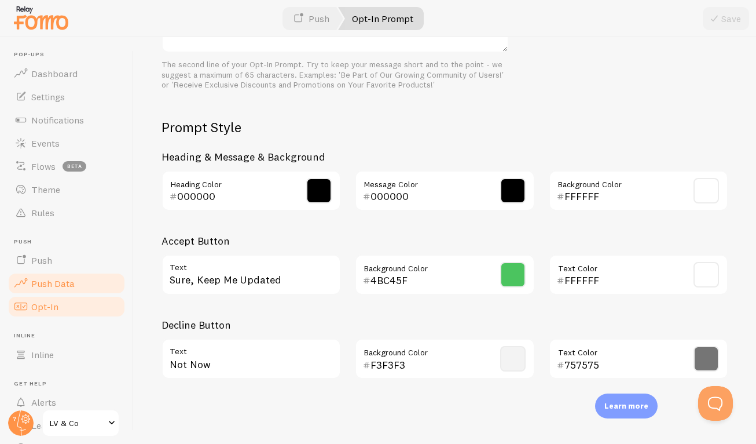
click at [47, 272] on link "Push Data" at bounding box center [66, 283] width 119 height 23
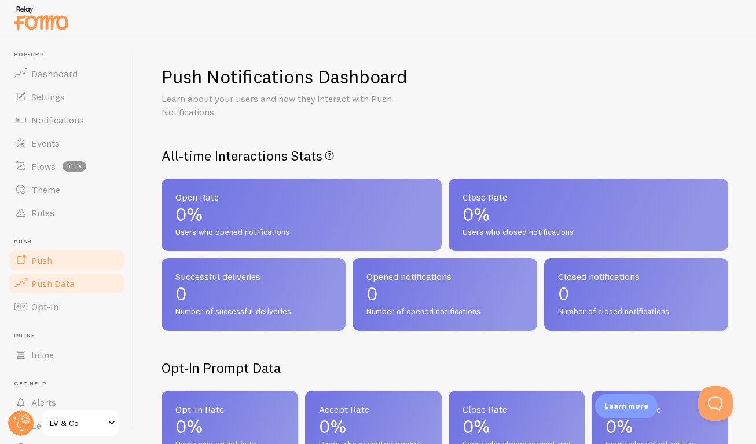
click at [49, 265] on span "Push" at bounding box center [41, 260] width 21 height 12
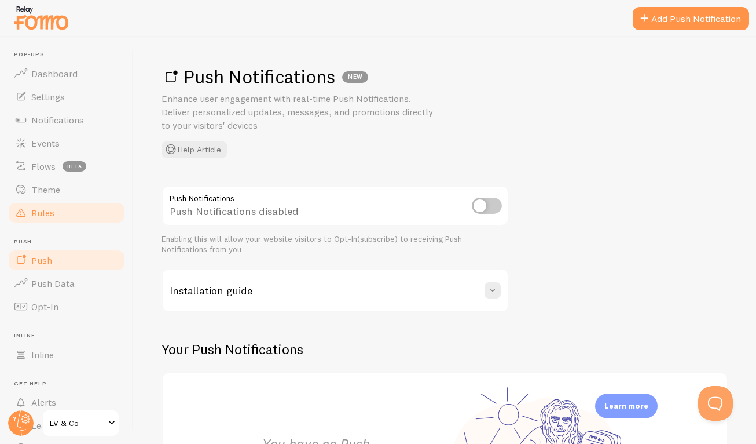
click at [53, 215] on span "Rules" at bounding box center [42, 213] width 23 height 12
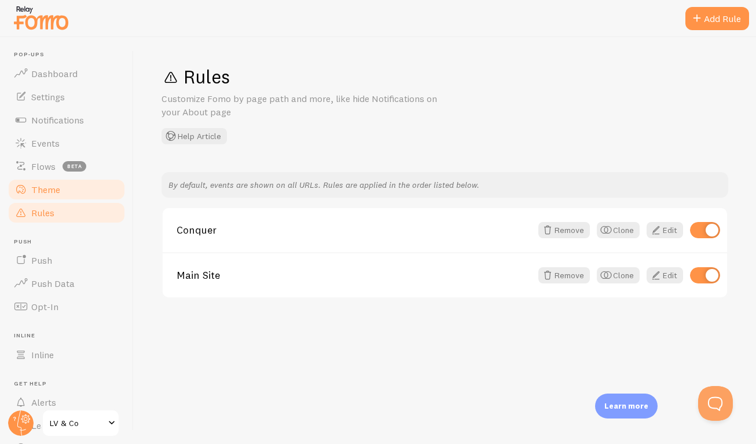
click at [54, 189] on span "Theme" at bounding box center [45, 190] width 29 height 12
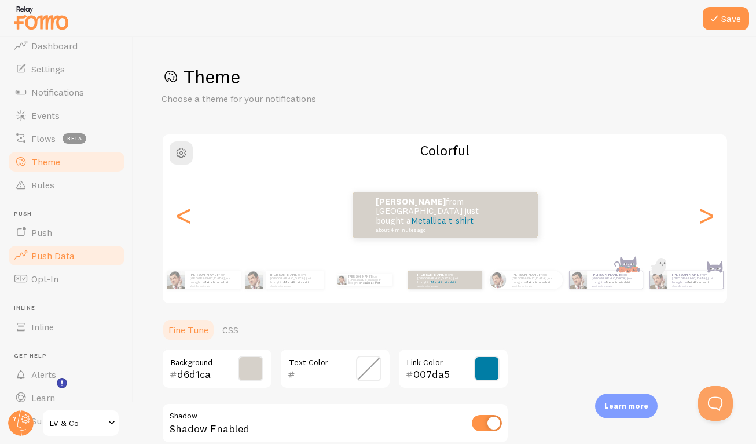
scroll to position [58, 0]
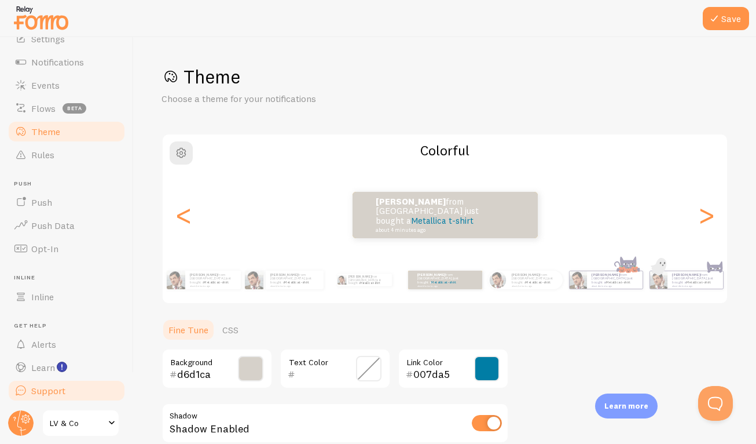
click at [28, 393] on link "Support" at bounding box center [66, 390] width 119 height 23
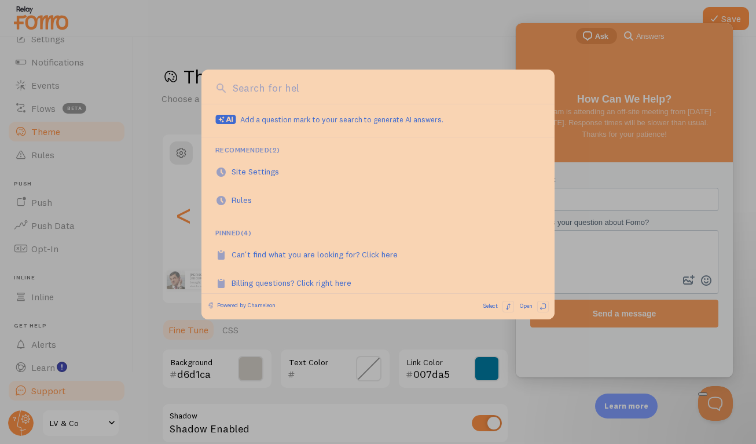
scroll to position [0, 0]
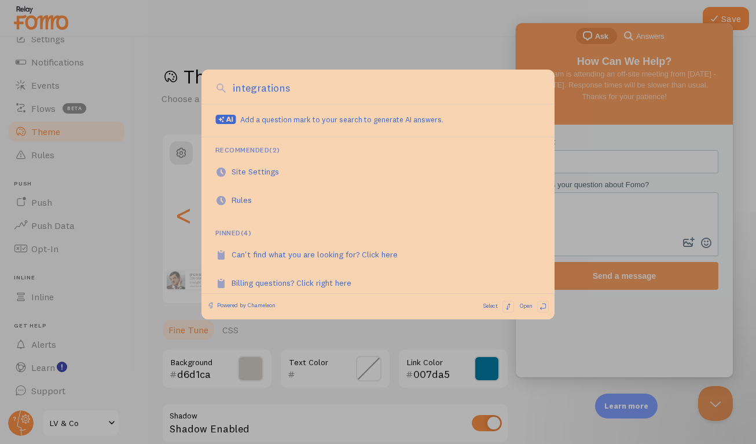
type input "integrations"
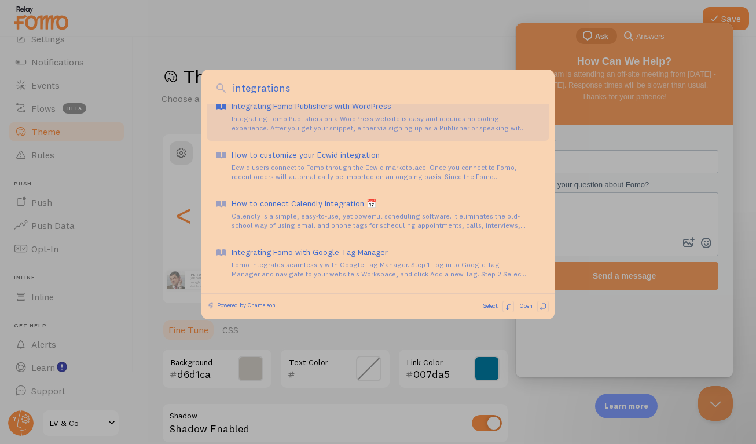
scroll to position [70, 0]
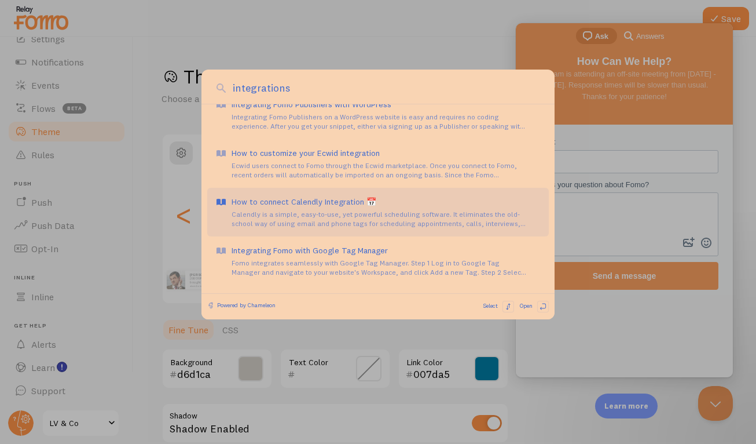
click at [275, 217] on div "Calendly is a simple, easy-to-use, yet powerful scheduling software. It elimina…" at bounding box center [386, 219] width 309 height 19
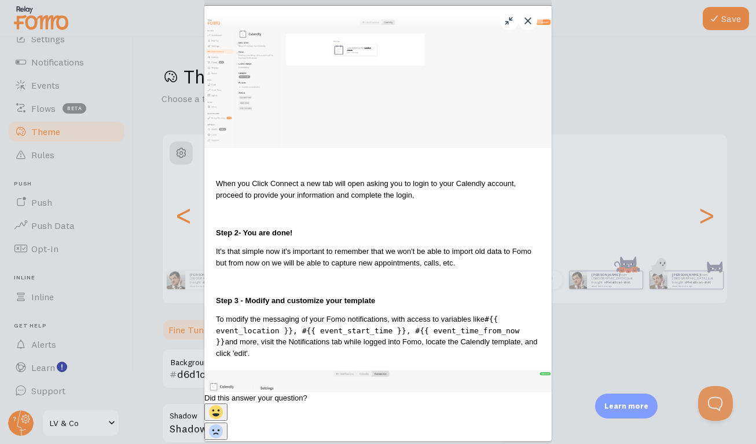
scroll to position [0, 0]
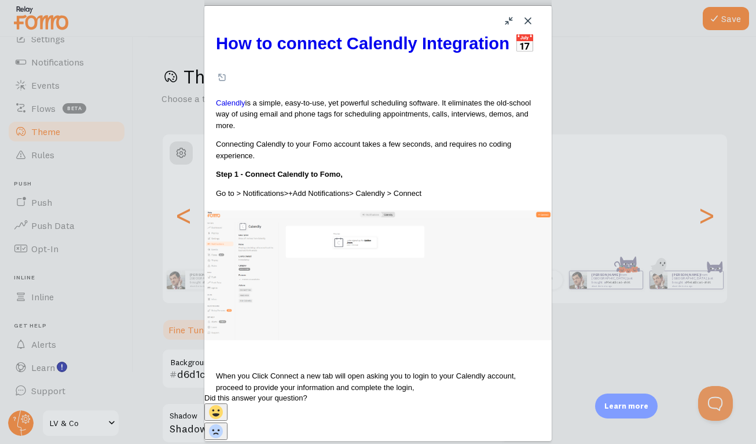
click at [204, 69] on div "How to connect Calendly Integration 📅 How to connect Calendly Integration 📅 Ope…" at bounding box center [378, 199] width 348 height 386
click at [529, 20] on button "Close" at bounding box center [528, 21] width 19 height 19
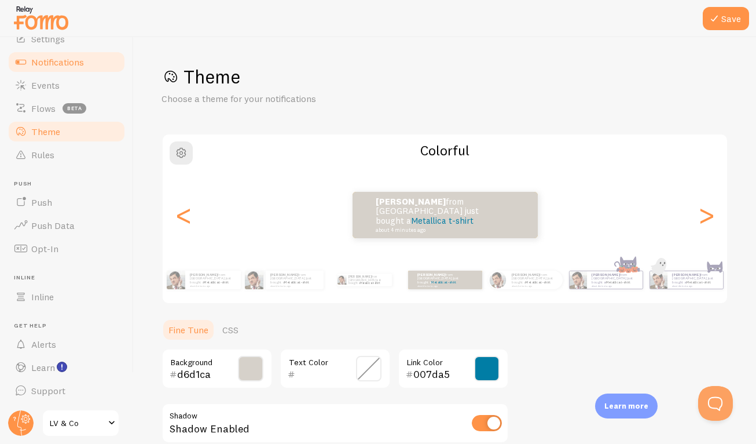
click at [61, 63] on span "Notifications" at bounding box center [57, 62] width 53 height 12
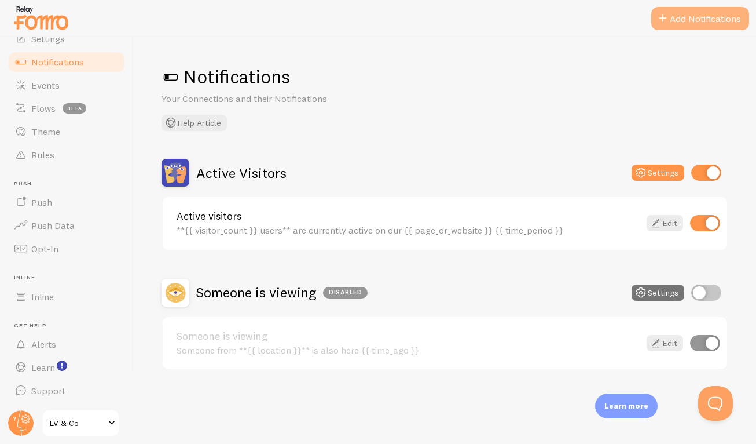
click at [705, 21] on button "Add Notifications" at bounding box center [701, 18] width 98 height 23
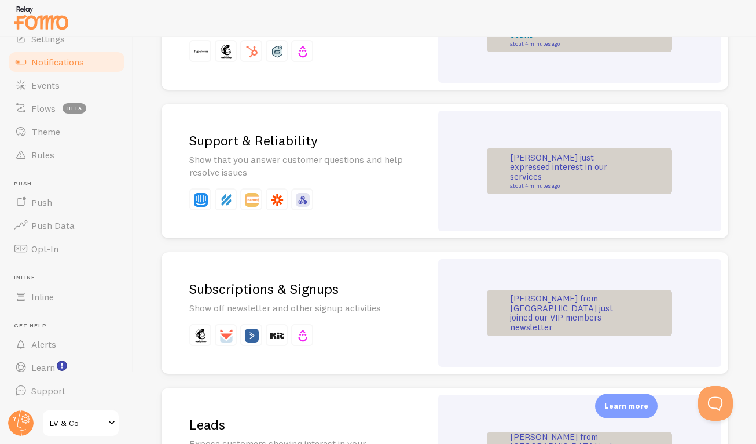
scroll to position [1182, 0]
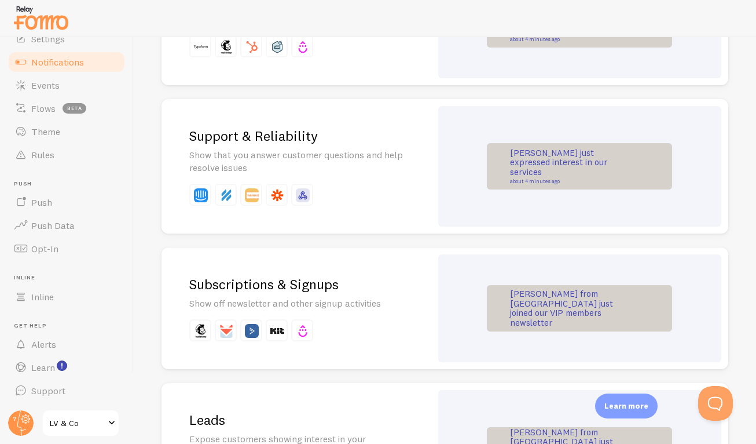
click at [360, 297] on p "Show off newsletter and other signup activities" at bounding box center [296, 303] width 214 height 13
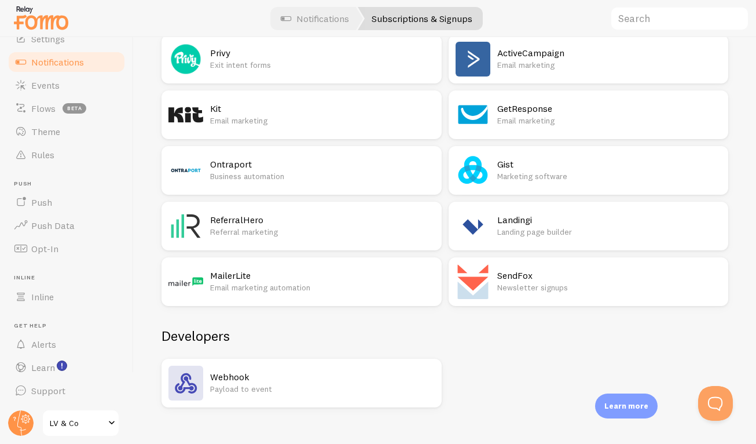
scroll to position [361, 0]
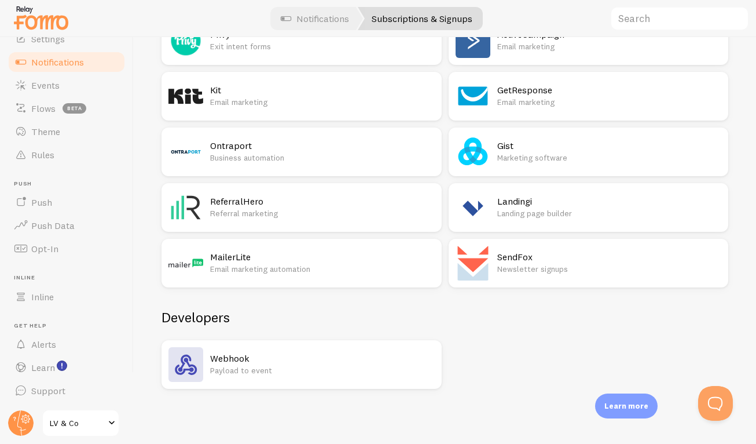
click at [285, 381] on div "Webhook Payload to event" at bounding box center [322, 364] width 225 height 35
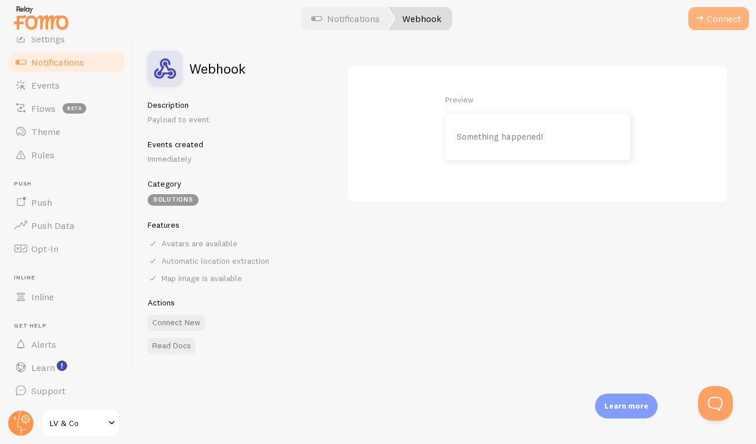
click at [709, 21] on button "Connect" at bounding box center [719, 18] width 61 height 23
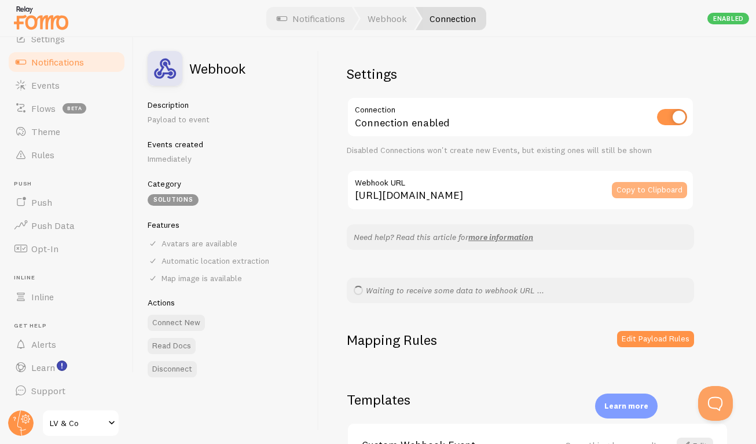
click at [656, 191] on button "Copy to Clipboard" at bounding box center [649, 190] width 75 height 16
